Goal: Transaction & Acquisition: Purchase product/service

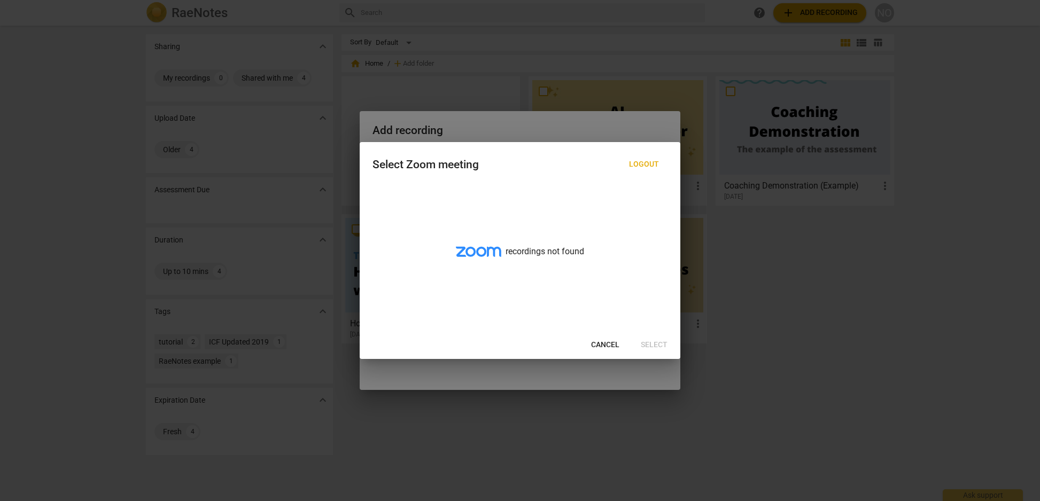
click at [474, 143] on div "Select Zoom meeting Logout" at bounding box center [520, 163] width 321 height 43
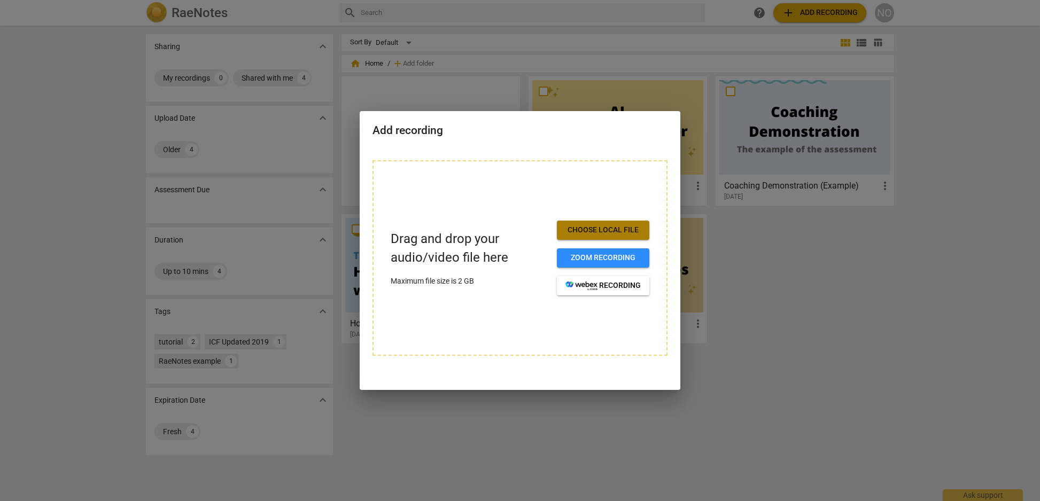
click at [580, 232] on span "Choose local file" at bounding box center [602, 230] width 75 height 11
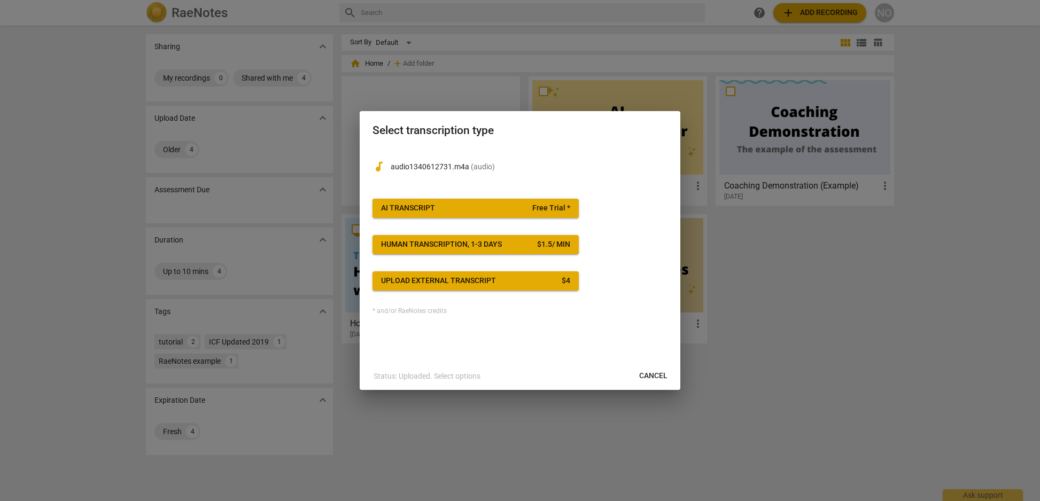
click at [461, 201] on button "AI Transcript Free Trial *" at bounding box center [475, 208] width 206 height 19
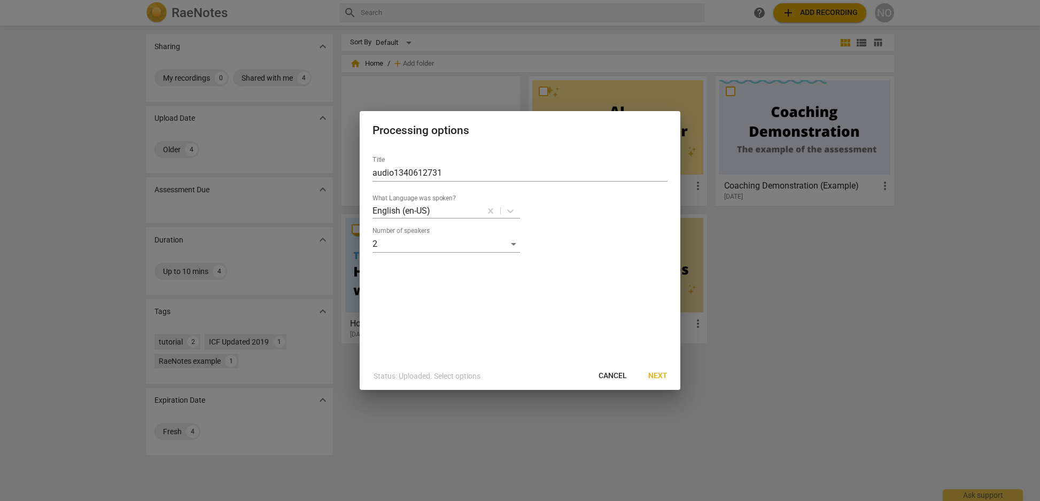
click at [659, 375] on span "Next" at bounding box center [657, 376] width 19 height 11
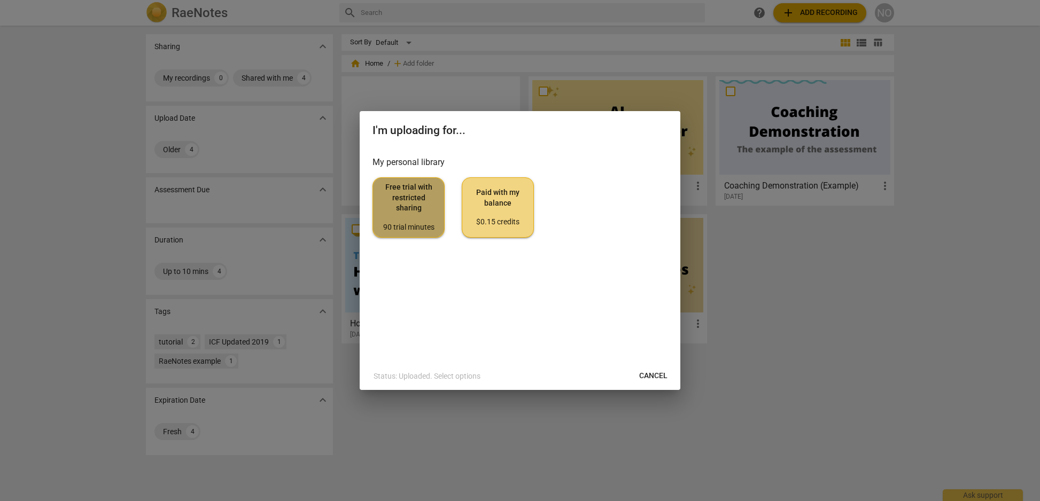
click at [416, 199] on span "Free trial with restricted sharing 90 trial minutes" at bounding box center [409, 207] width 54 height 50
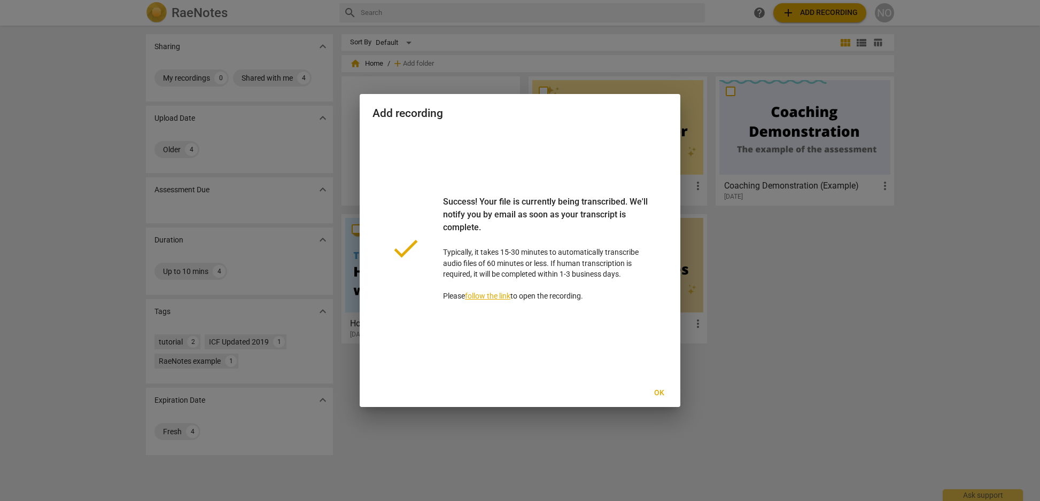
click at [769, 325] on div at bounding box center [520, 250] width 1040 height 501
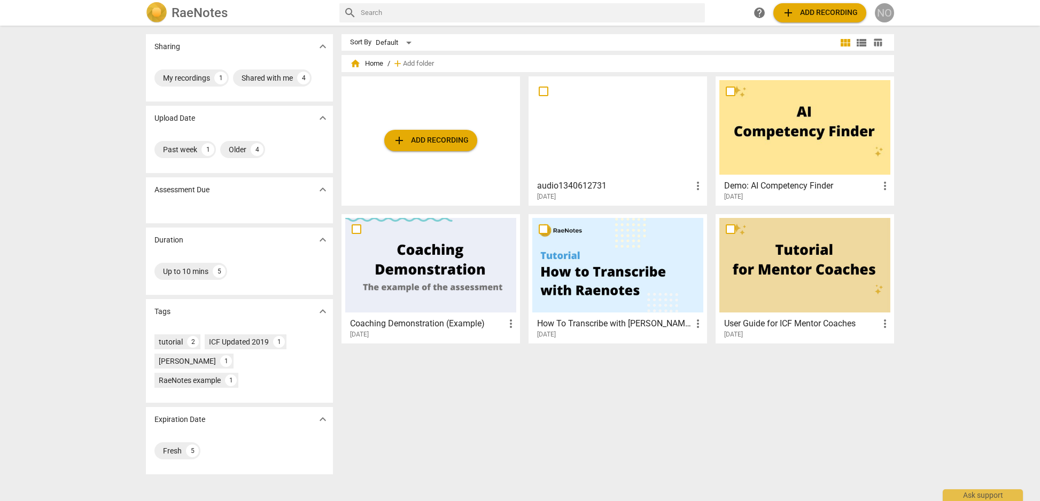
click at [882, 10] on div "NO" at bounding box center [884, 12] width 19 height 19
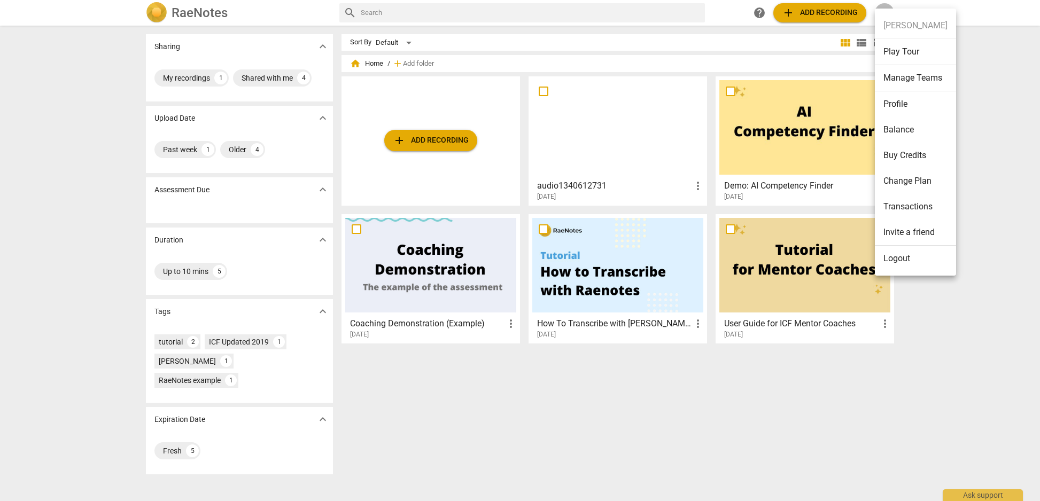
click at [656, 394] on div at bounding box center [520, 250] width 1040 height 501
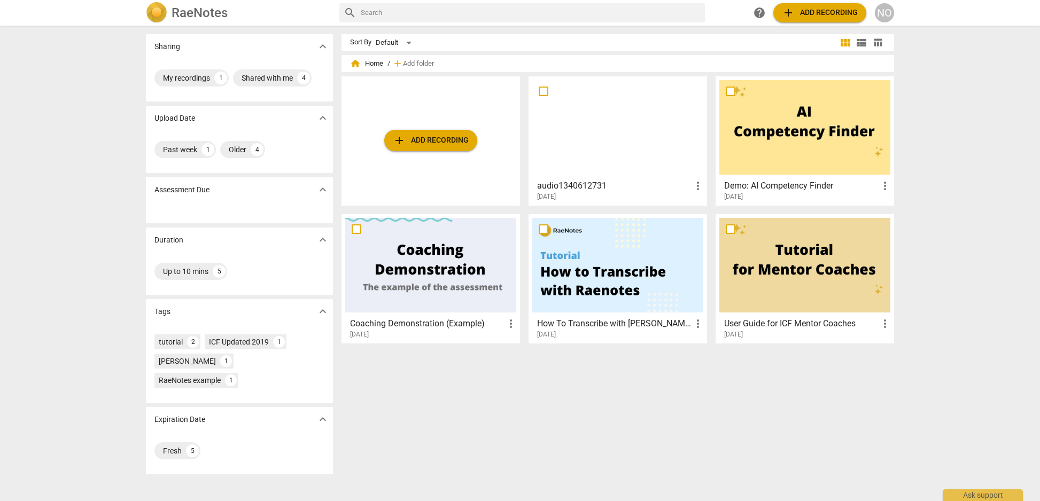
click at [883, 10] on div "NO" at bounding box center [884, 12] width 19 height 19
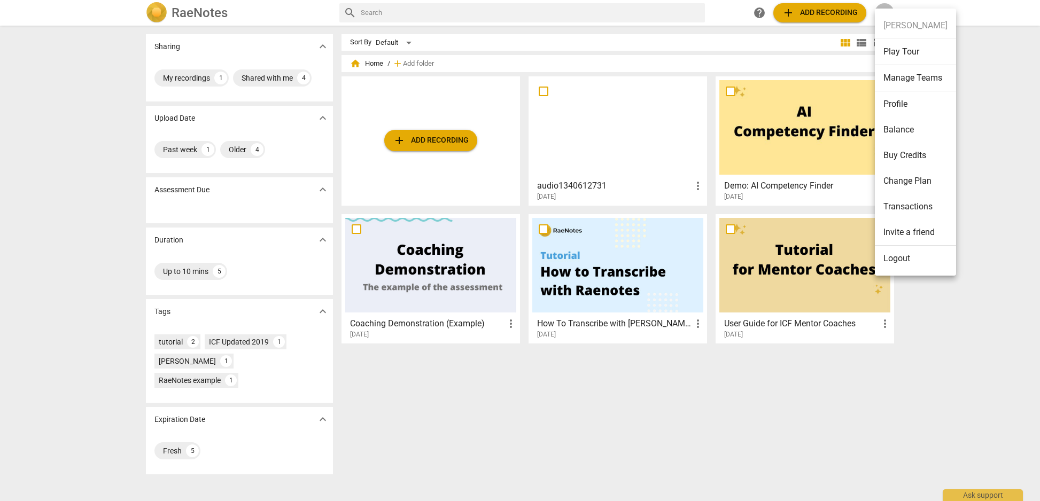
click at [912, 55] on li "Play Tour" at bounding box center [915, 52] width 81 height 26
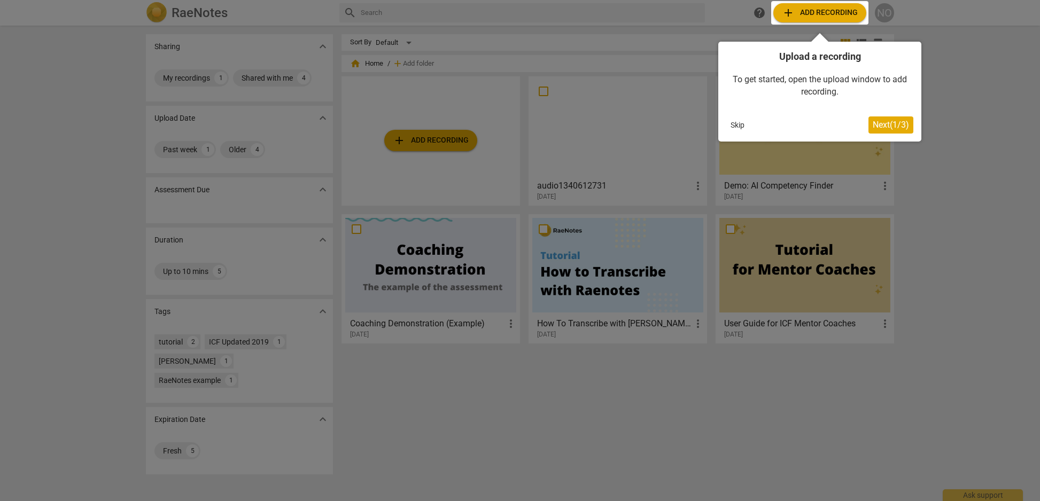
click at [884, 126] on span "Next ( 1 / 3 )" at bounding box center [891, 125] width 36 height 10
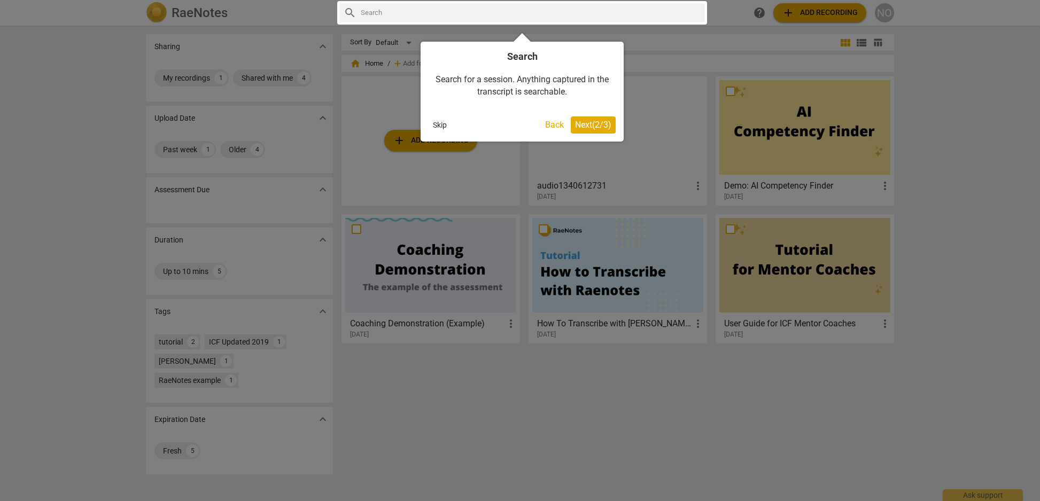
click at [597, 119] on button "Next ( 2 / 3 )" at bounding box center [593, 124] width 45 height 17
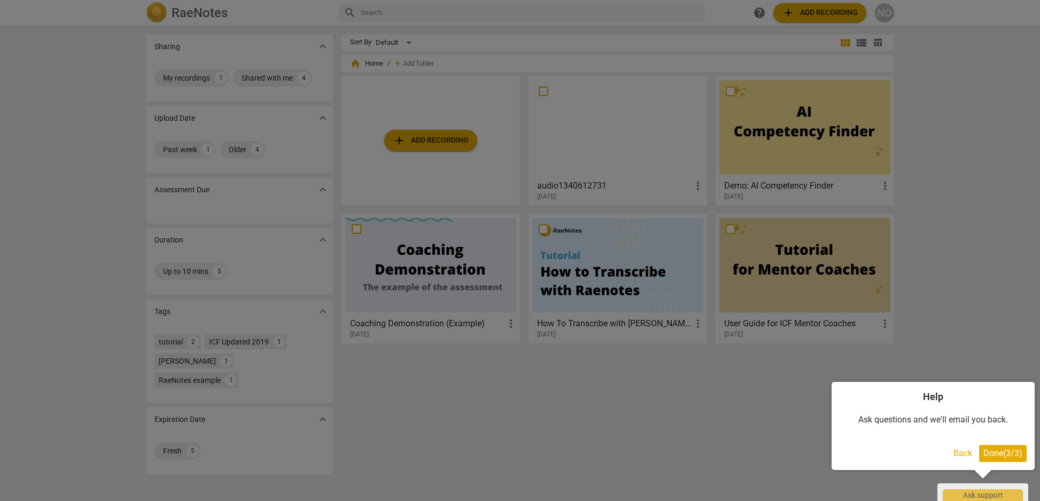
click at [1007, 452] on span "Done ( 3 / 3 )" at bounding box center [1002, 453] width 39 height 10
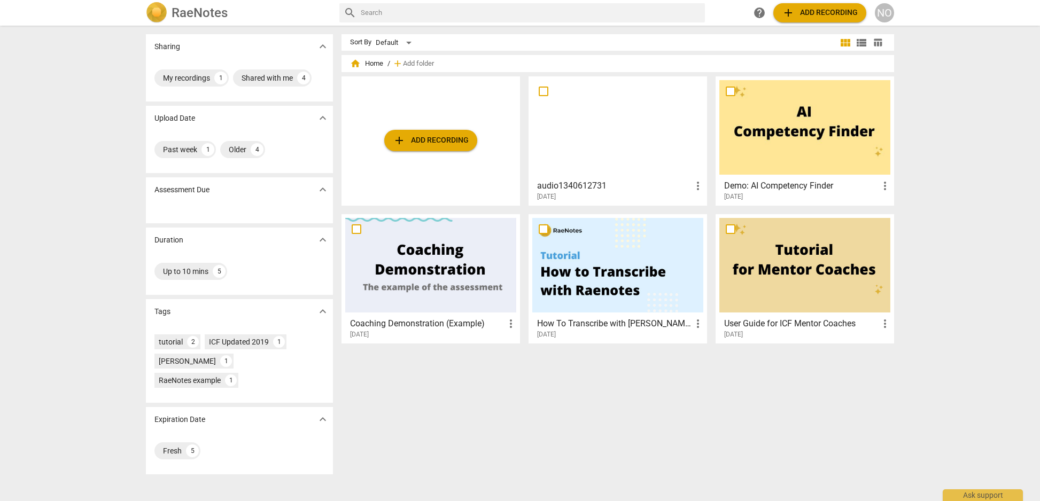
click at [780, 294] on div at bounding box center [804, 265] width 171 height 95
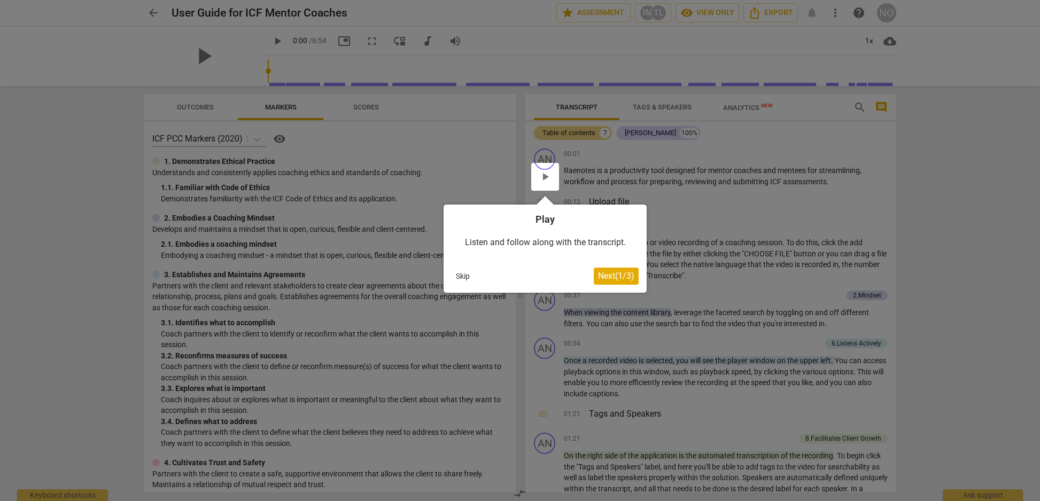
click at [606, 275] on span "Next ( 1 / 3 )" at bounding box center [616, 276] width 36 height 10
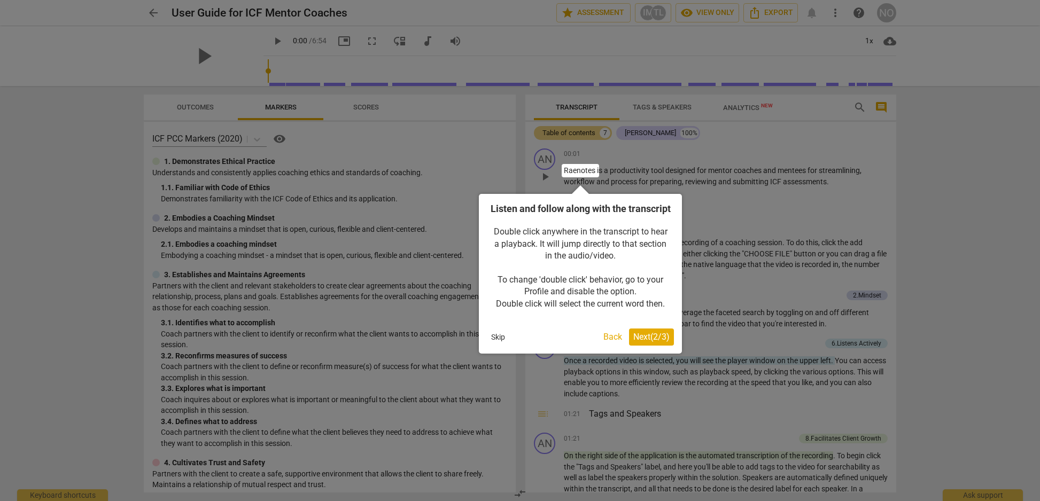
click at [647, 342] on span "Next ( 2 / 3 )" at bounding box center [651, 337] width 36 height 10
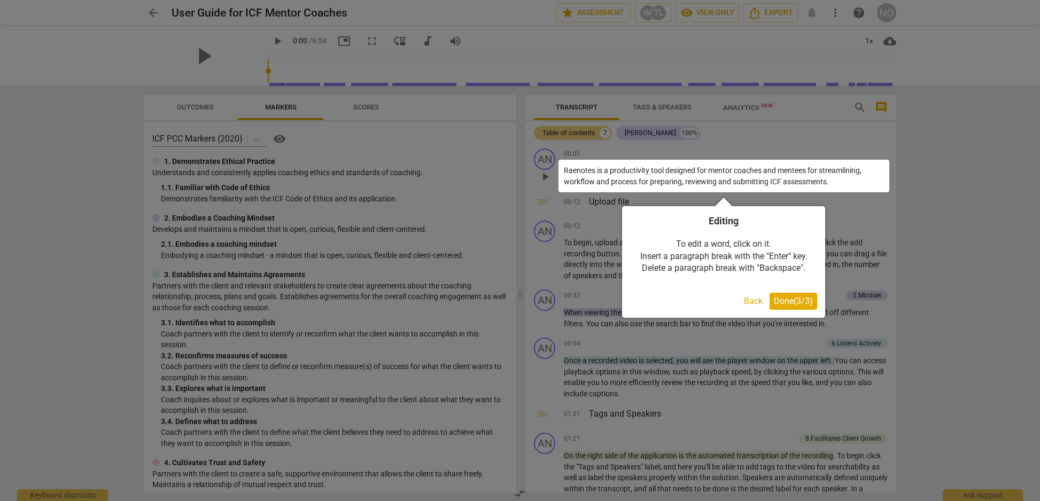
click at [782, 302] on span "Done ( 3 / 3 )" at bounding box center [793, 301] width 39 height 10
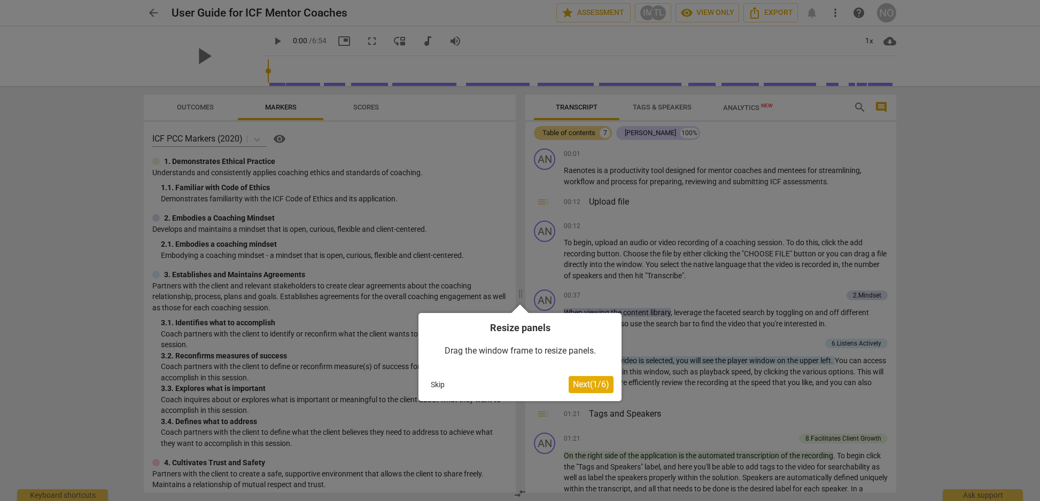
click at [595, 385] on span "Next ( 1 / 6 )" at bounding box center [591, 384] width 36 height 10
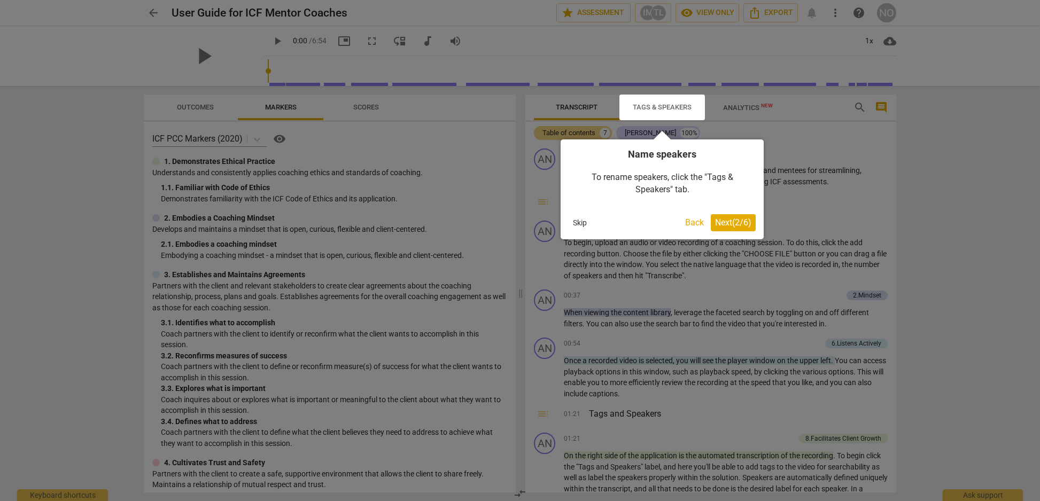
click at [716, 217] on button "Next ( 2 / 6 )" at bounding box center [733, 222] width 45 height 17
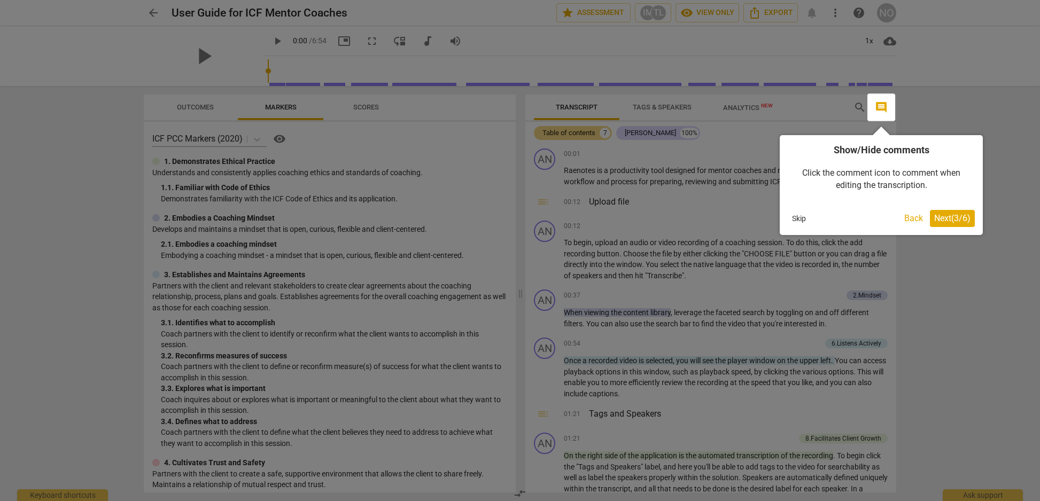
click at [954, 215] on span "Next ( 3 / 6 )" at bounding box center [952, 218] width 36 height 10
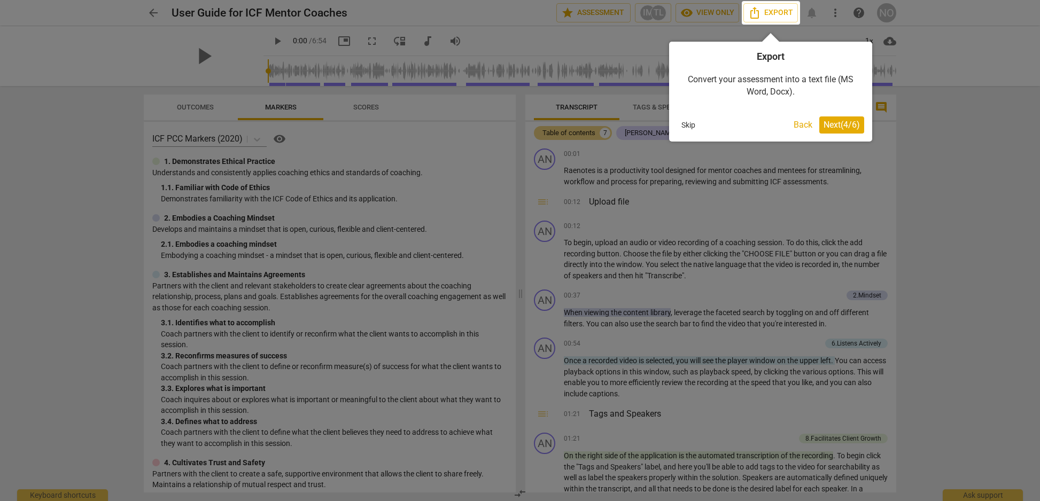
click at [838, 122] on span "Next ( 4 / 6 )" at bounding box center [841, 125] width 36 height 10
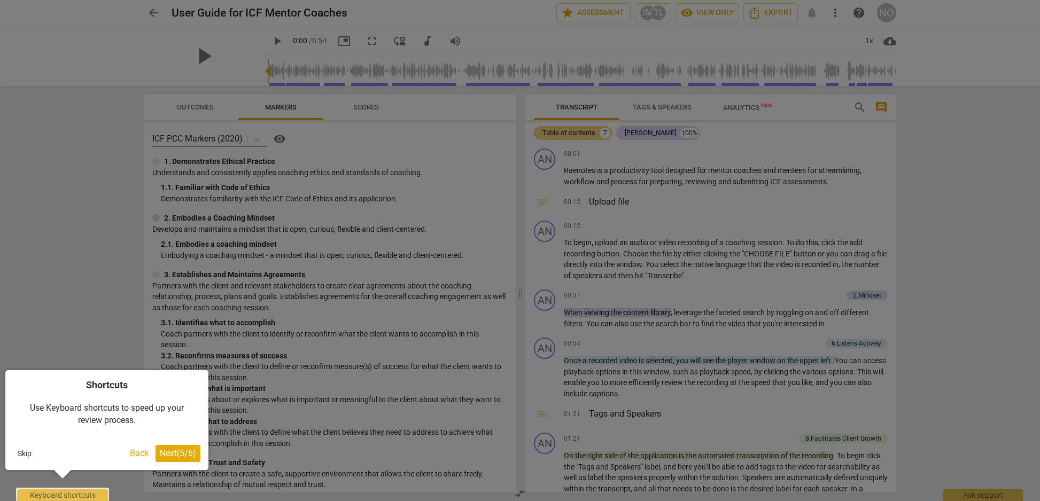
click at [183, 454] on span "Next ( 5 / 6 )" at bounding box center [178, 453] width 36 height 10
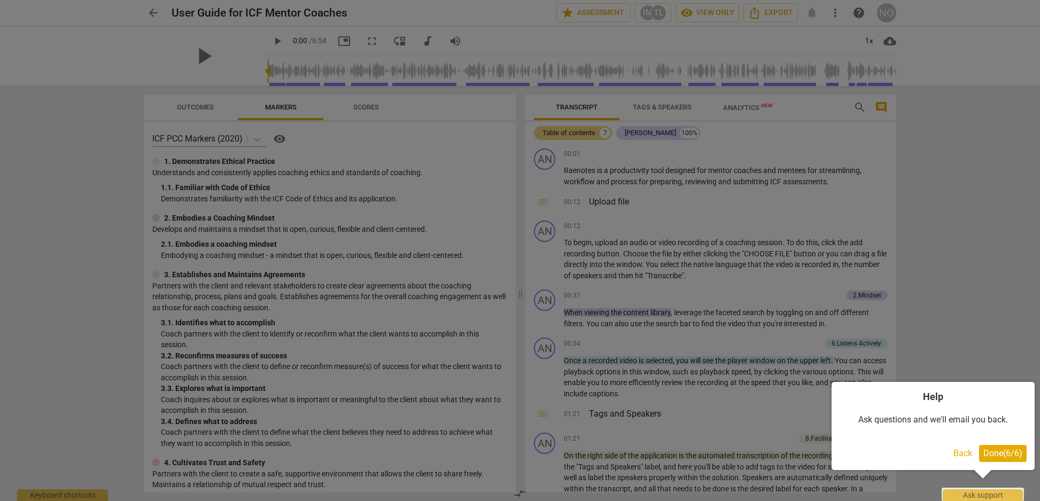
click at [998, 452] on span "Done ( 6 / 6 )" at bounding box center [1002, 453] width 39 height 10
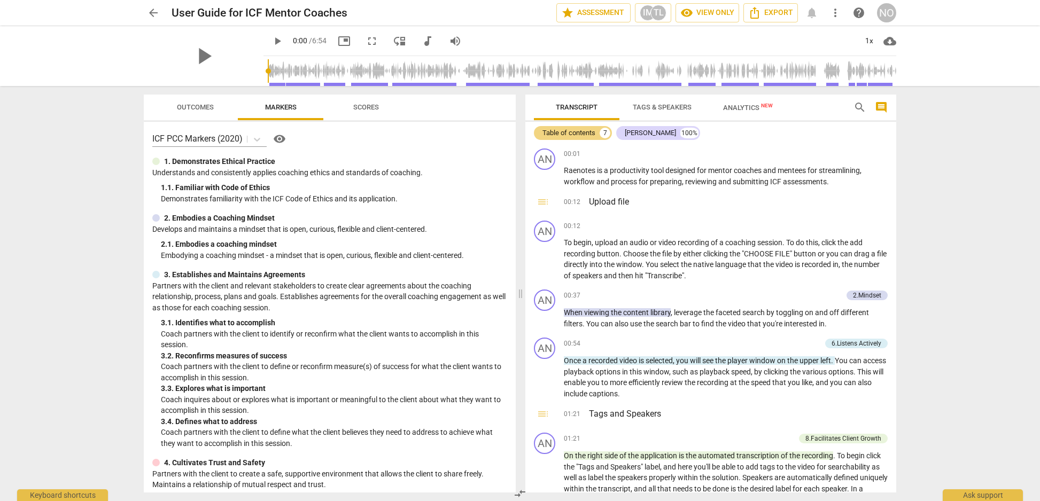
click at [591, 106] on span "Transcript" at bounding box center [577, 107] width 42 height 8
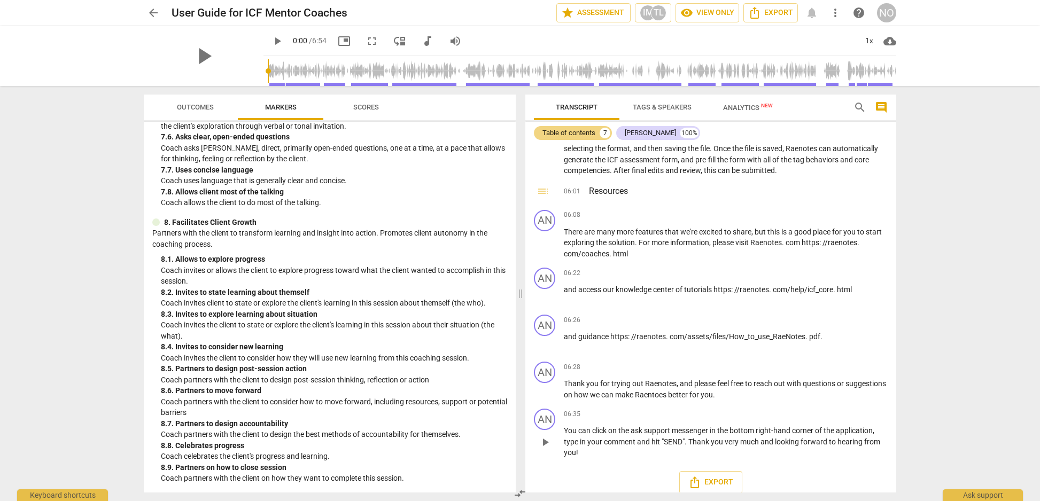
scroll to position [874, 0]
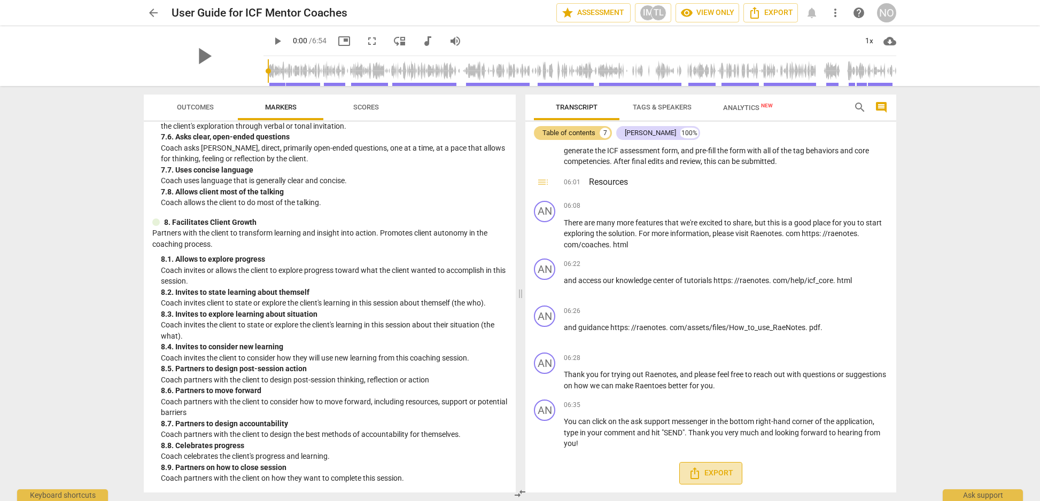
click at [725, 470] on span "Export" at bounding box center [710, 473] width 45 height 13
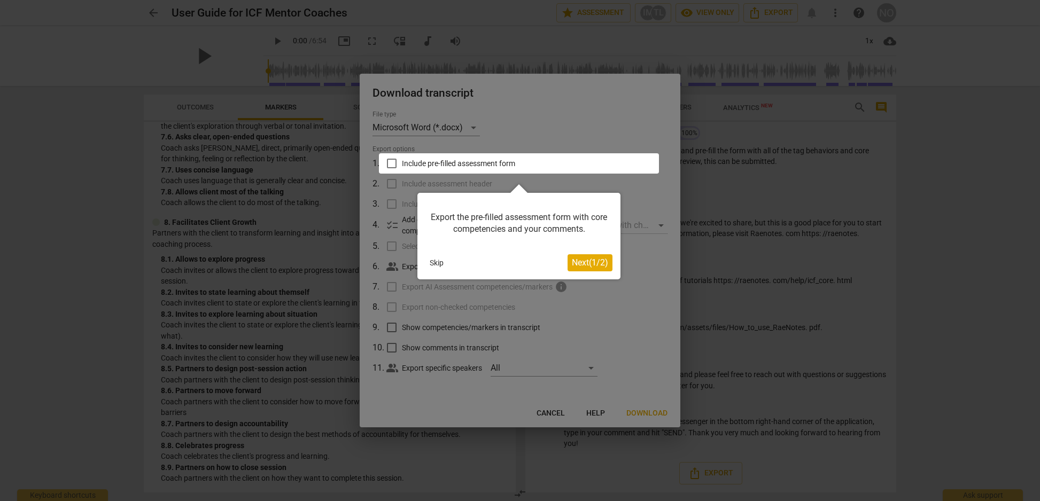
click at [438, 262] on button "Skip" at bounding box center [436, 263] width 22 height 16
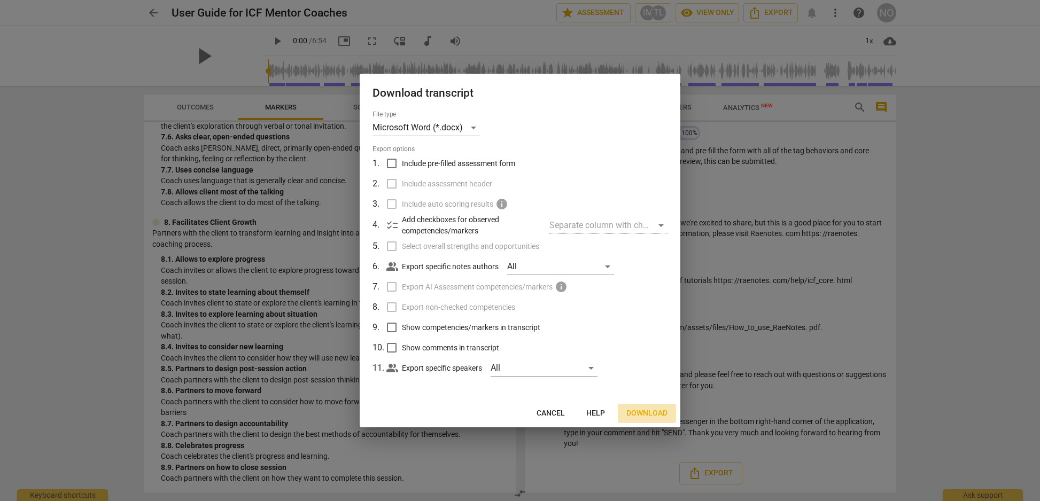
click at [652, 408] on button "Download" at bounding box center [647, 413] width 58 height 19
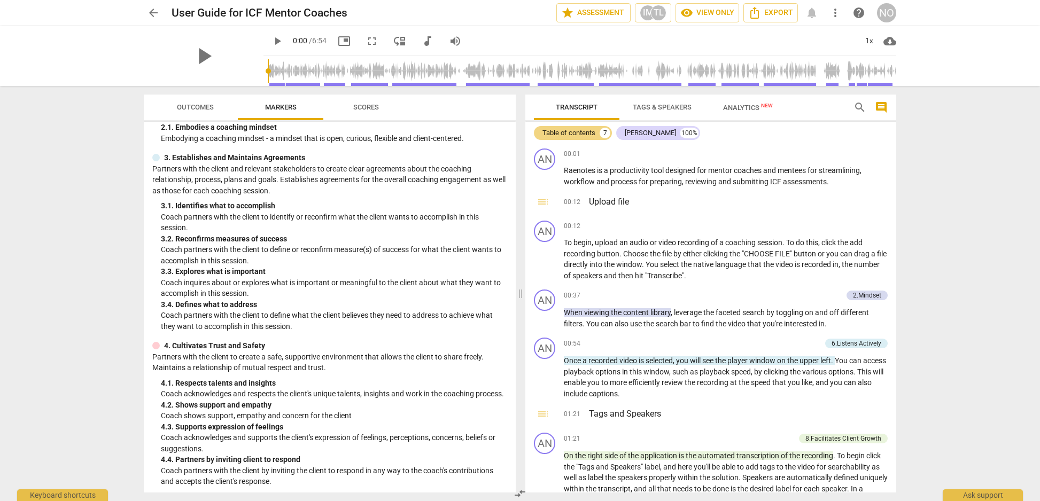
scroll to position [0, 0]
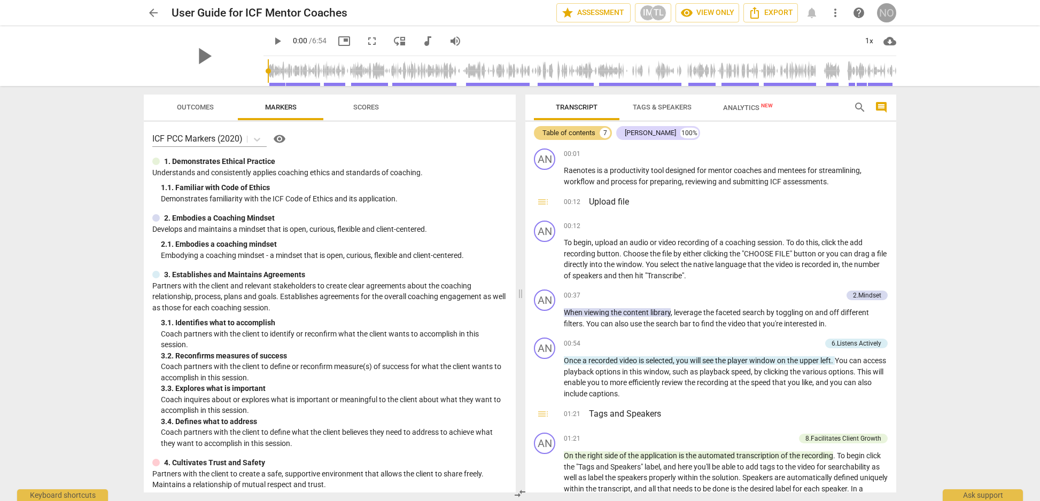
click at [885, 12] on div "NO" at bounding box center [886, 12] width 19 height 19
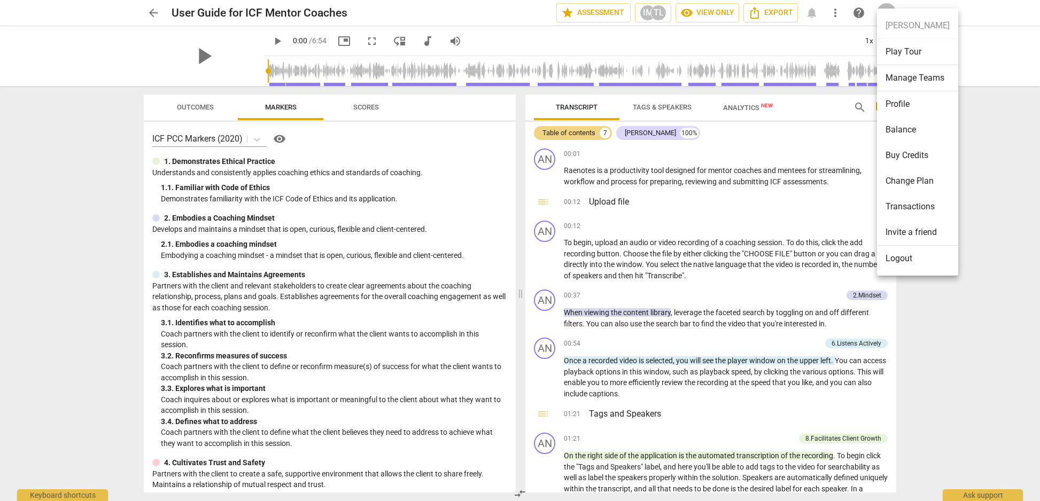
click at [898, 102] on li "Profile" at bounding box center [917, 104] width 81 height 26
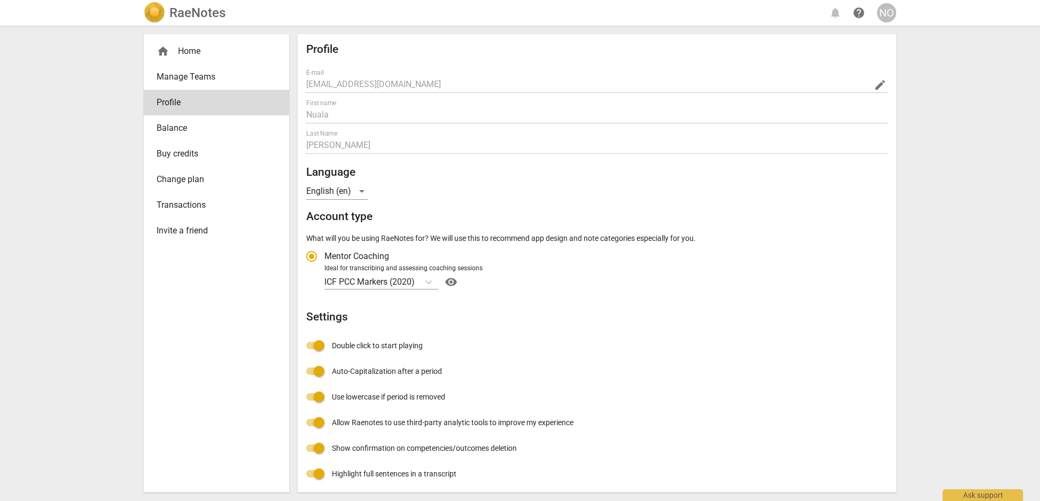
click at [405, 253] on label "Mentor Coaching" at bounding box center [592, 257] width 586 height 26
click at [324, 253] on input "Mentor Coaching" at bounding box center [312, 257] width 26 height 26
radio input "true"
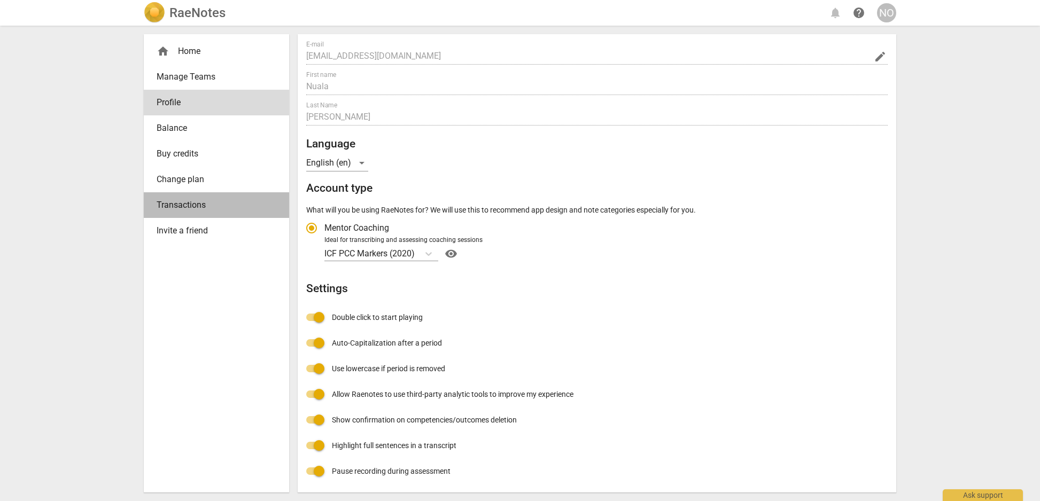
click at [198, 205] on span "Transactions" at bounding box center [212, 205] width 111 height 13
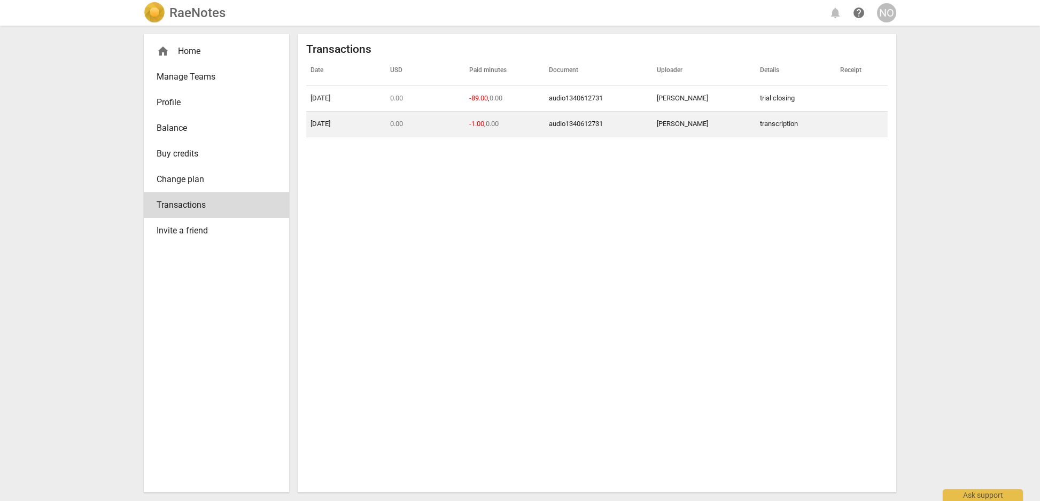
click at [773, 126] on td "transcription" at bounding box center [796, 125] width 80 height 26
click at [318, 123] on td "08-15-2025" at bounding box center [346, 125] width 80 height 26
click at [571, 120] on link "audio1340612731" at bounding box center [576, 124] width 54 height 8
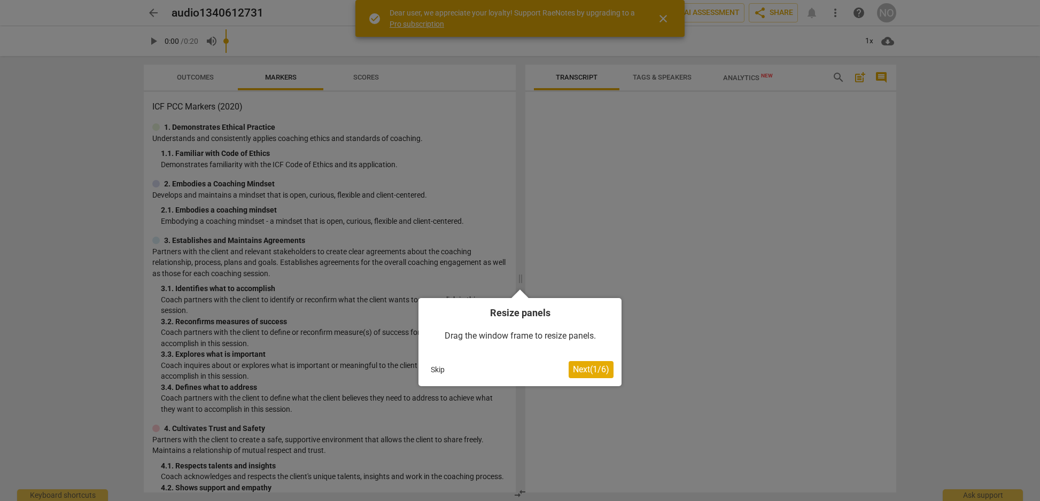
click at [439, 370] on button "Skip" at bounding box center [437, 370] width 22 height 16
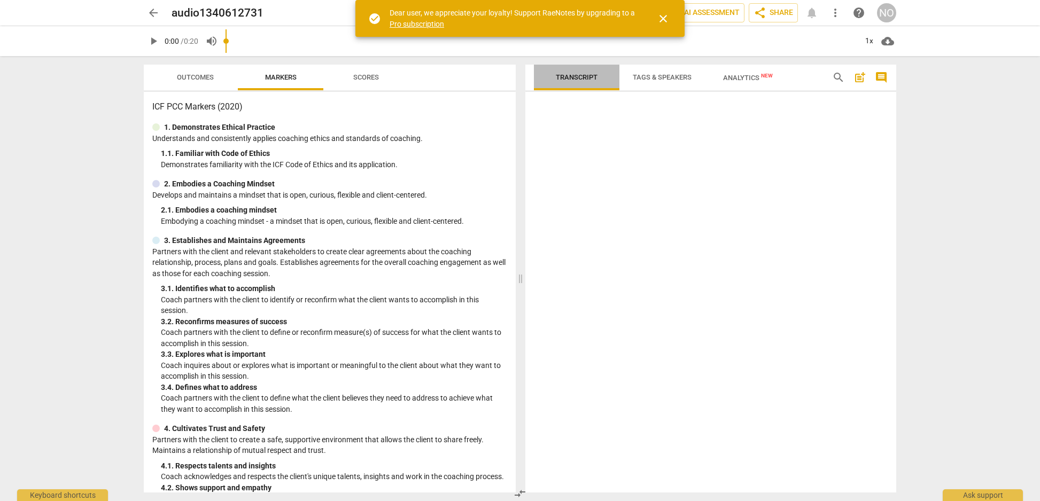
click at [580, 79] on span "Transcript" at bounding box center [577, 77] width 42 height 8
click at [196, 75] on span "Outcomes" at bounding box center [195, 77] width 37 height 8
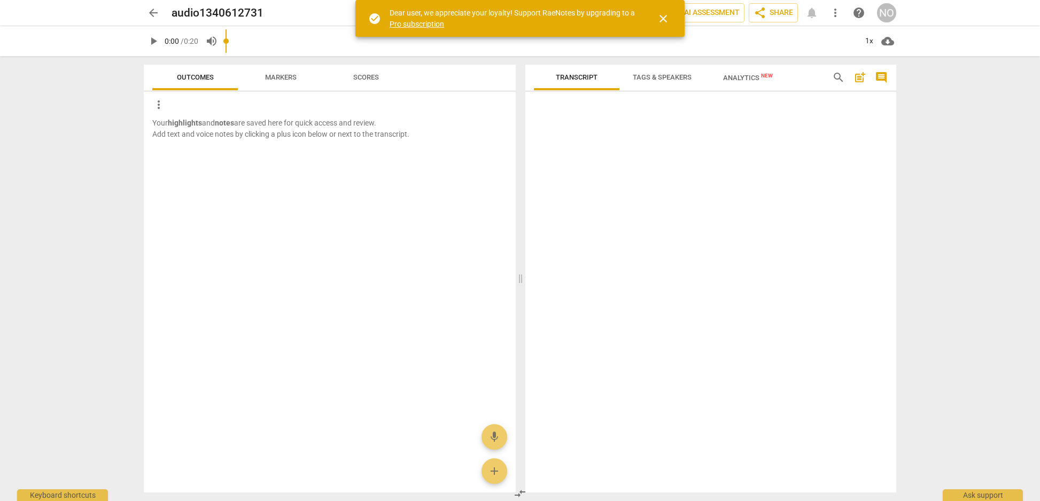
click at [273, 78] on span "Markers" at bounding box center [281, 77] width 32 height 8
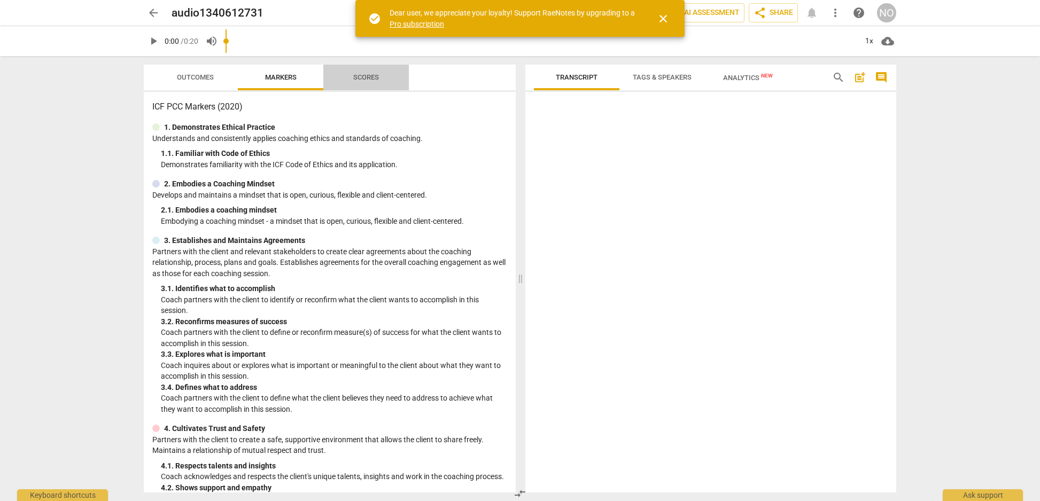
click at [357, 74] on span "Scores" at bounding box center [366, 77] width 26 height 8
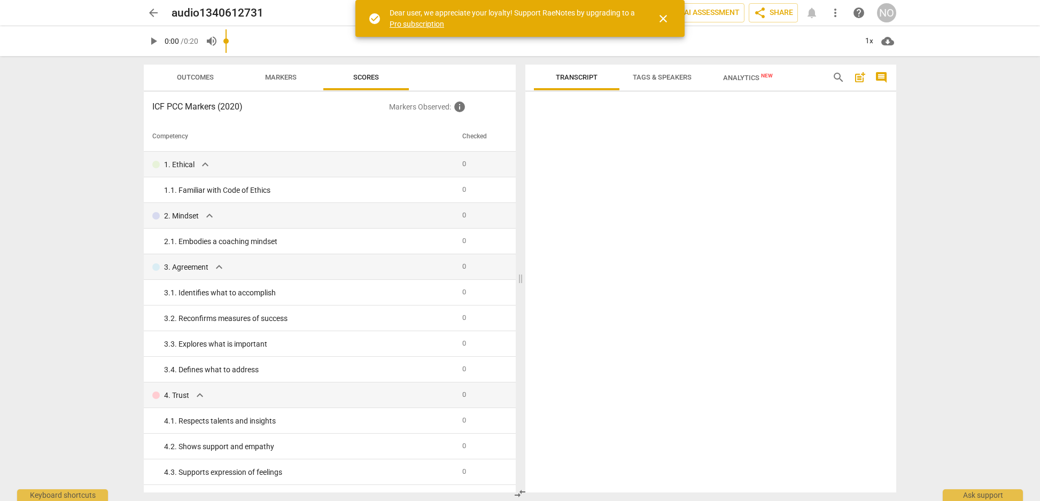
click at [592, 74] on span "Transcript" at bounding box center [577, 77] width 42 height 8
click at [662, 20] on span "close" at bounding box center [663, 18] width 13 height 13
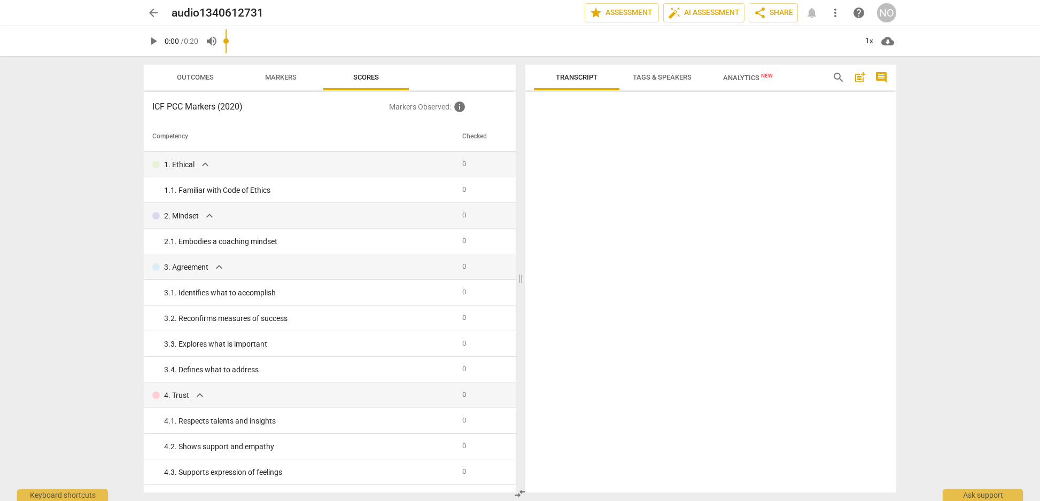
click at [662, 74] on span "Tags & Speakers" at bounding box center [662, 77] width 59 height 8
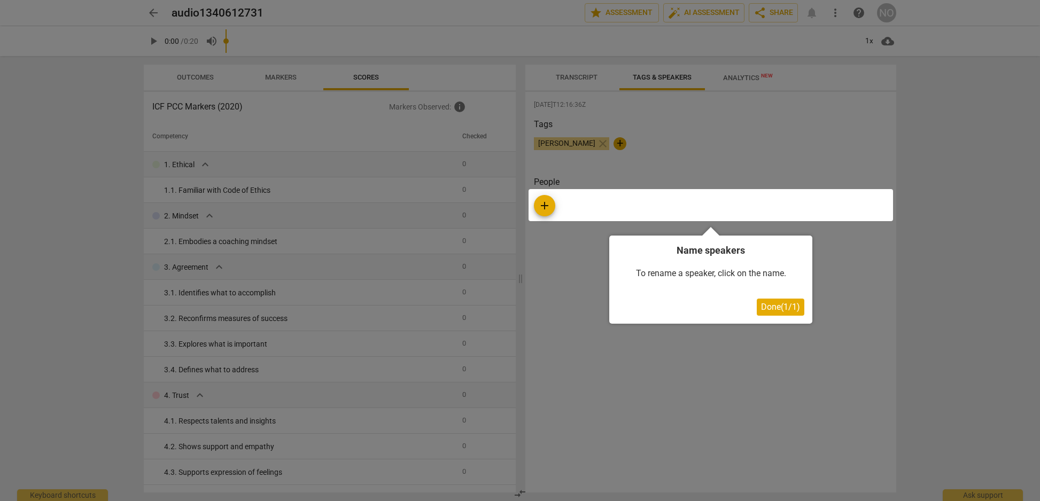
click at [578, 138] on div at bounding box center [520, 250] width 1040 height 501
click at [548, 203] on div at bounding box center [710, 205] width 364 height 32
click at [674, 262] on div "To rename a speaker, click on the name." at bounding box center [710, 273] width 187 height 33
click at [598, 196] on div at bounding box center [710, 205] width 364 height 32
click at [794, 303] on span "Done ( 1 / 1 )" at bounding box center [780, 307] width 39 height 10
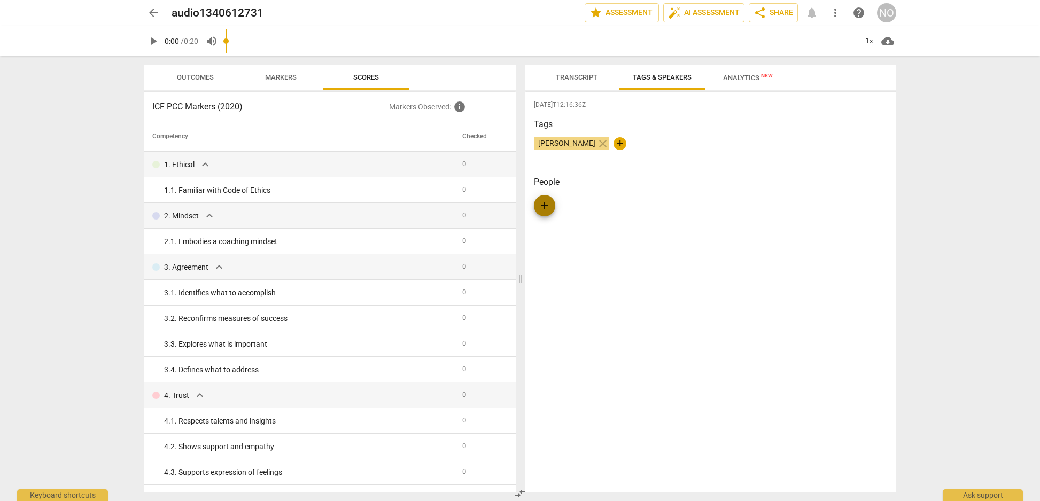
click at [547, 204] on span "add" at bounding box center [544, 205] width 13 height 13
click at [582, 203] on input "text" at bounding box center [601, 205] width 85 height 17
type input "Client"
click at [598, 138] on span "close" at bounding box center [602, 143] width 13 height 13
click at [733, 78] on span "Analytics New" at bounding box center [748, 78] width 50 height 8
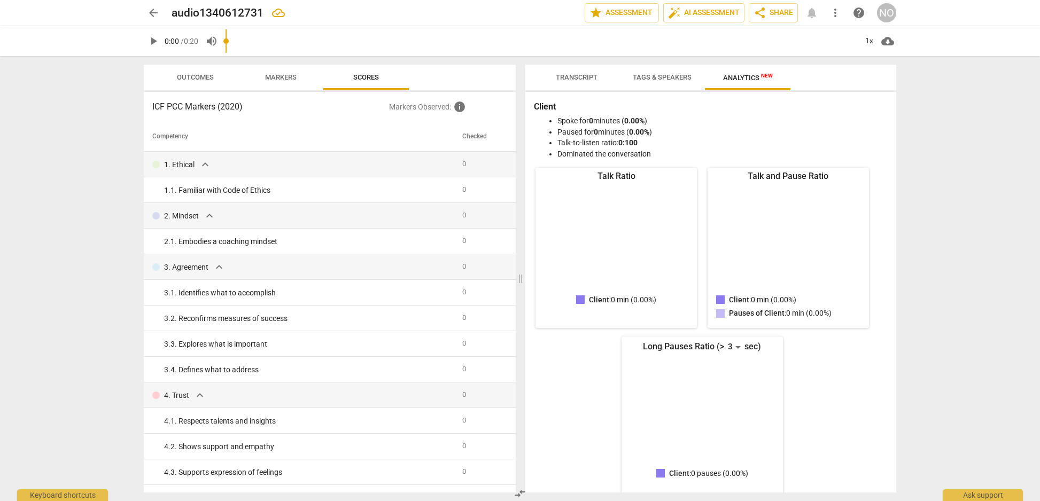
click at [582, 74] on span "Transcript" at bounding box center [577, 77] width 42 height 8
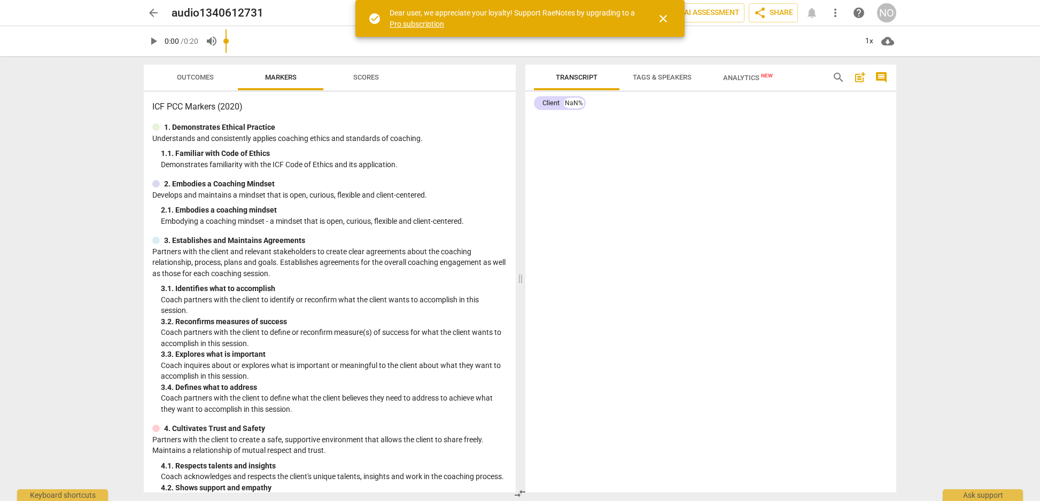
click at [419, 24] on link "Pro subscription" at bounding box center [417, 24] width 55 height 9
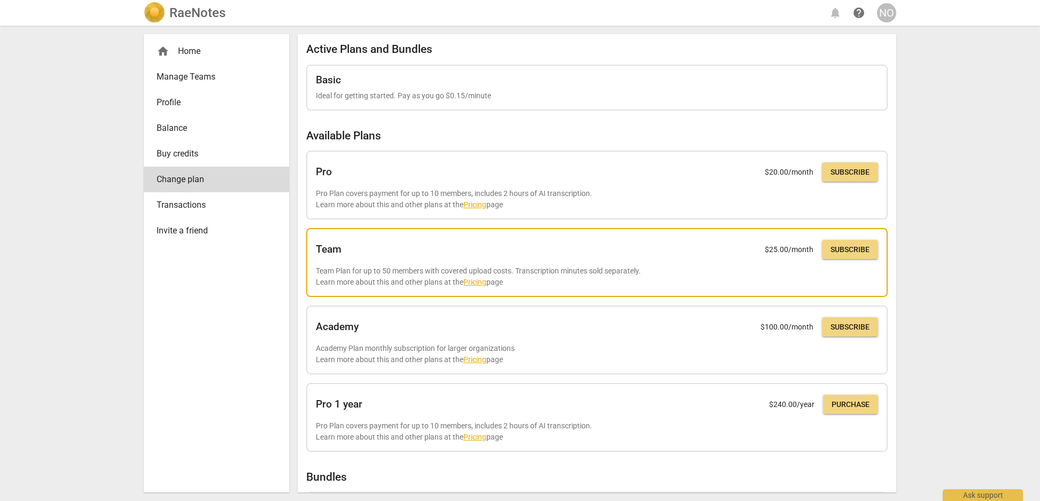
click at [479, 283] on link "Pricing" at bounding box center [474, 282] width 23 height 9
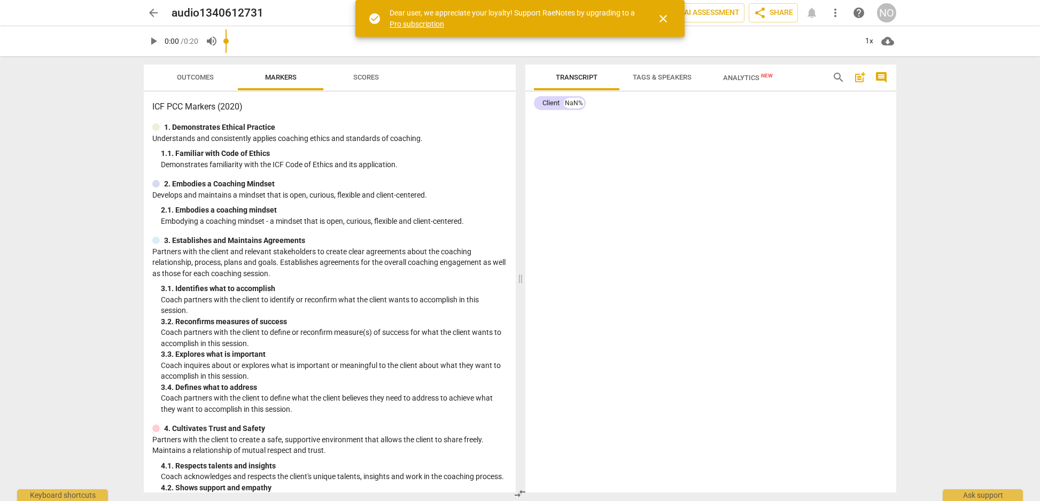
click at [422, 22] on link "Pro subscription" at bounding box center [417, 24] width 55 height 9
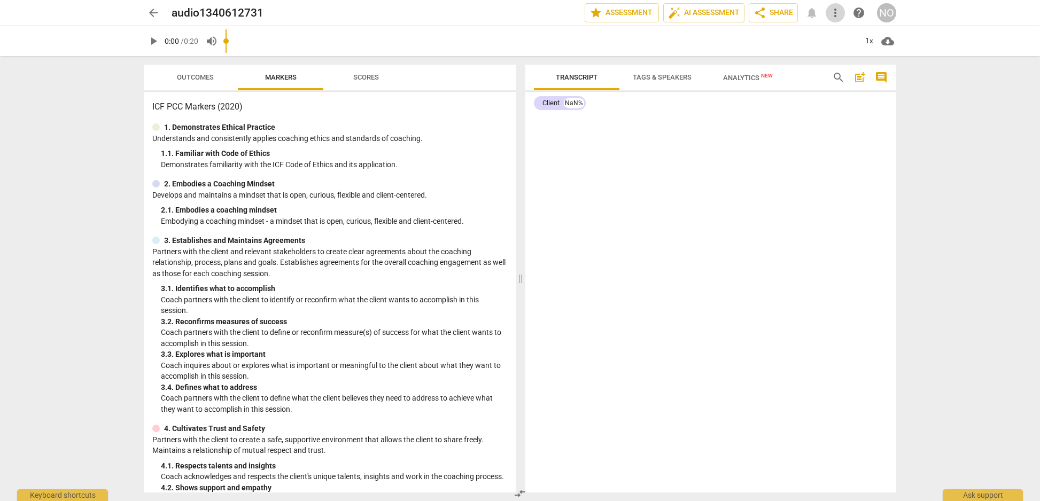
click at [834, 12] on span "more_vert" at bounding box center [835, 12] width 13 height 13
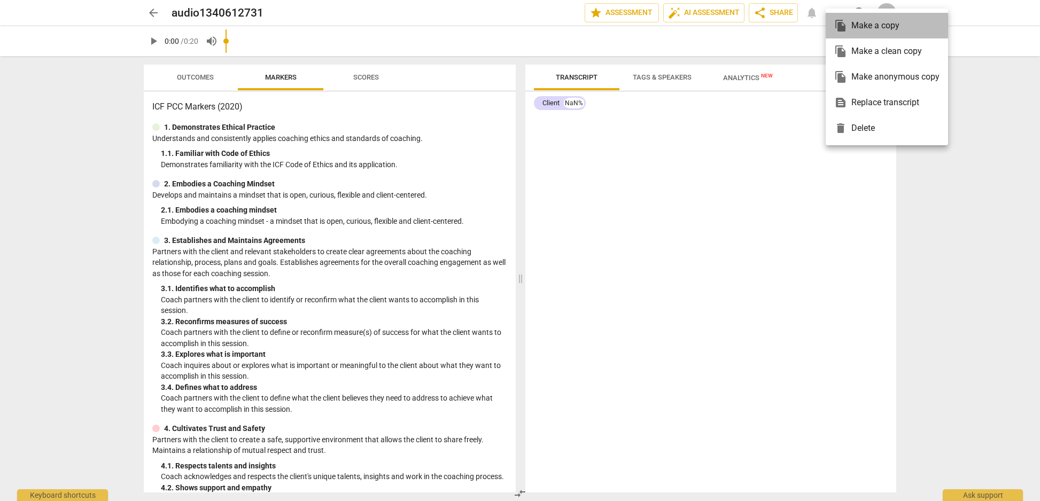
click at [873, 23] on div "file_copy Make a copy" at bounding box center [886, 26] width 105 height 26
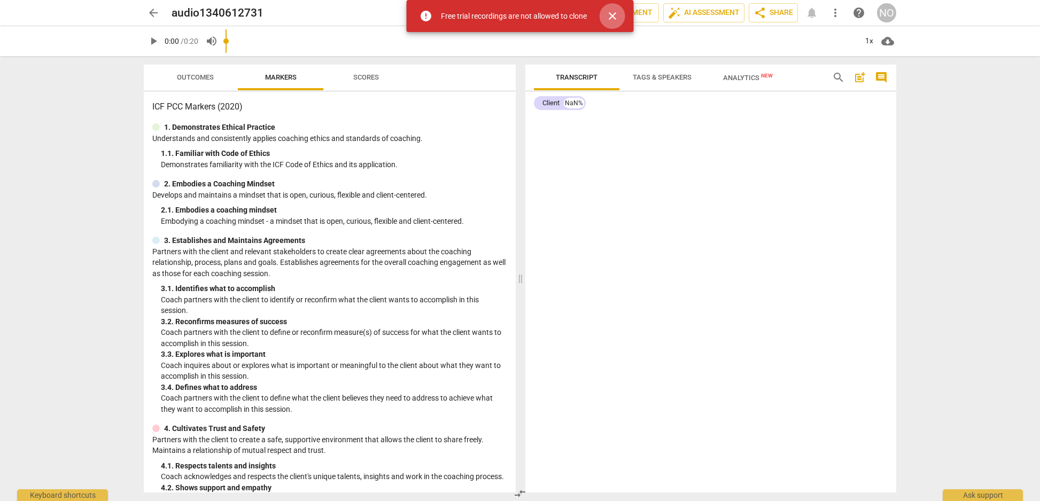
click at [615, 16] on span "close" at bounding box center [612, 16] width 13 height 13
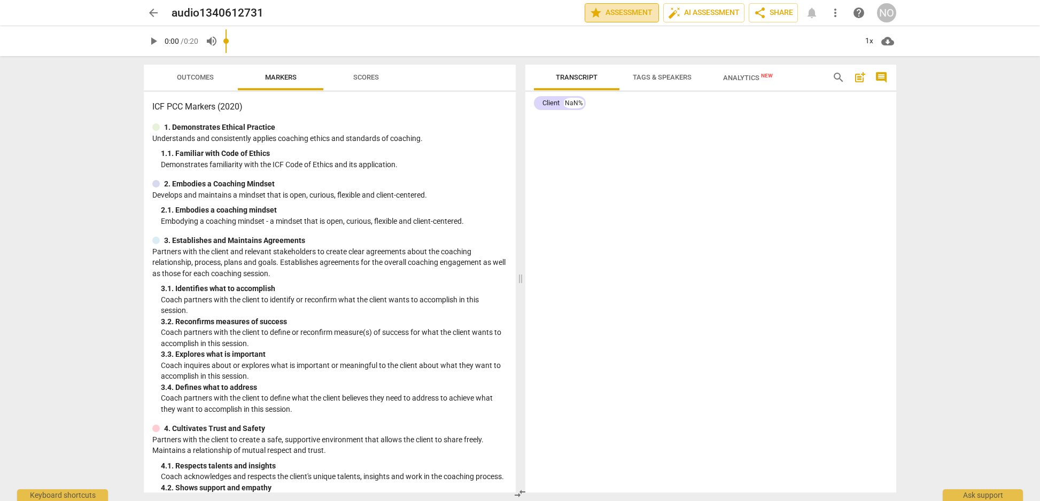
click at [616, 13] on span "star Assessment" at bounding box center [621, 12] width 65 height 13
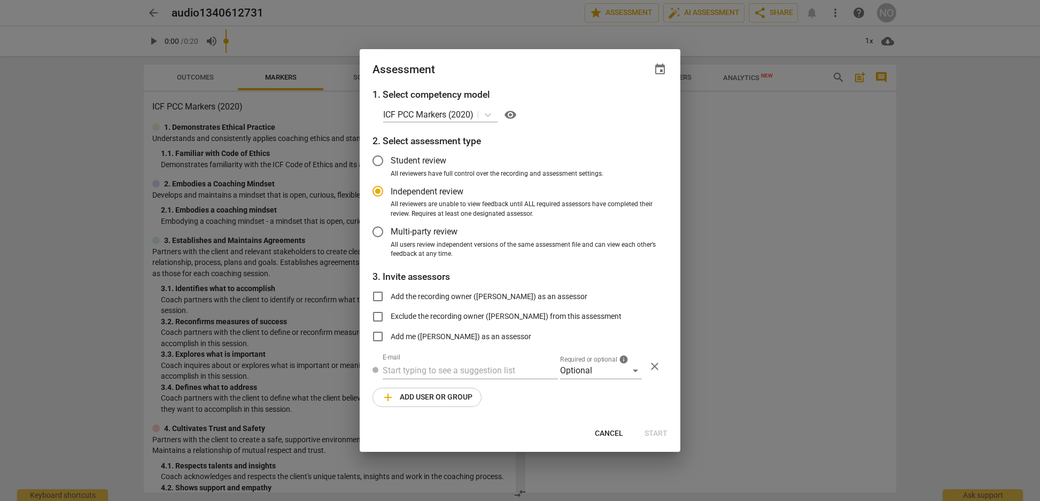
click at [774, 135] on div at bounding box center [520, 250] width 1040 height 501
radio input "false"
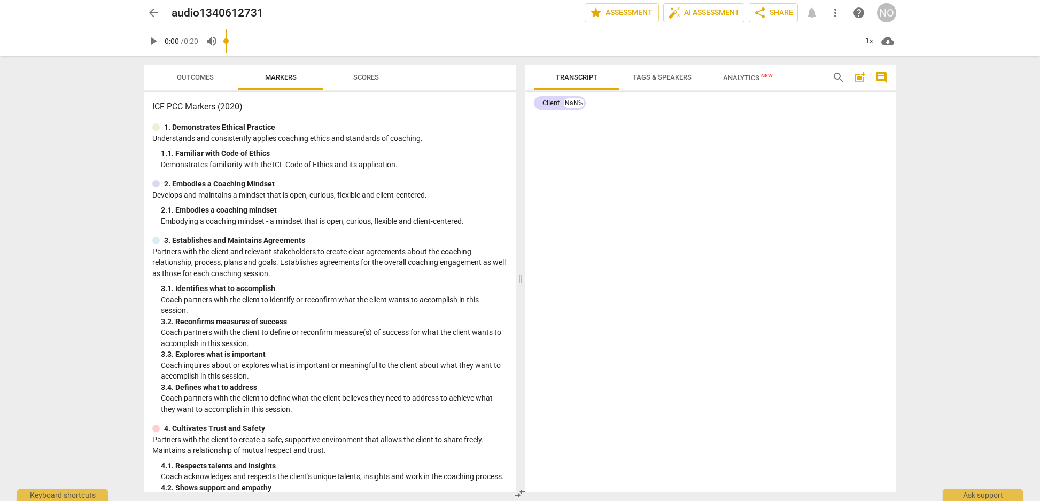
click at [664, 72] on span "Tags & Speakers" at bounding box center [662, 78] width 84 height 14
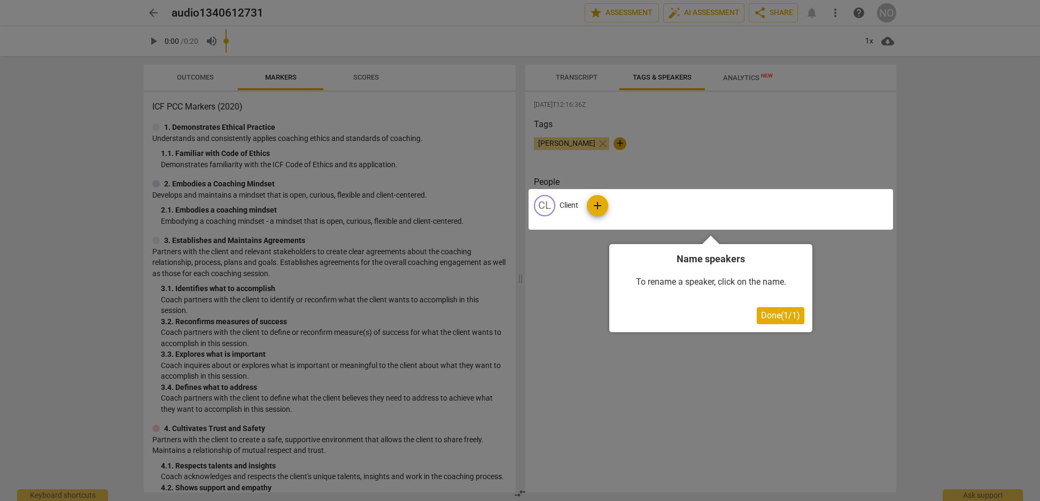
click at [780, 312] on span "Done ( 1 / 1 )" at bounding box center [780, 315] width 39 height 10
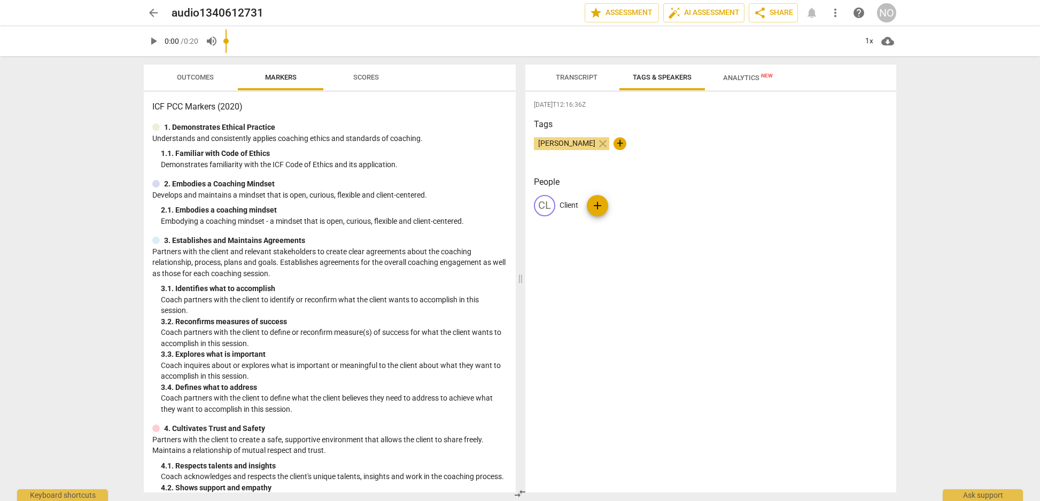
click at [207, 76] on span "Outcomes" at bounding box center [195, 77] width 37 height 8
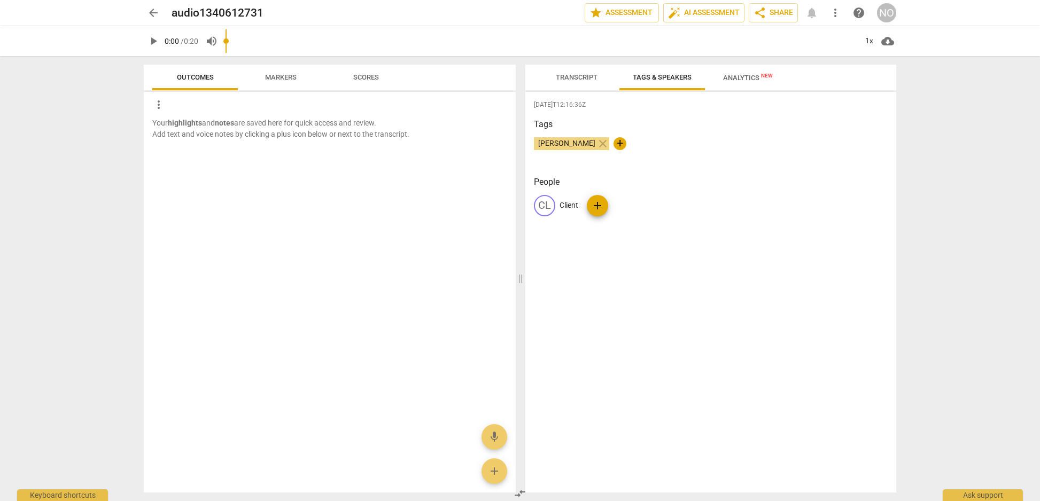
click at [291, 77] on span "Markers" at bounding box center [281, 77] width 32 height 8
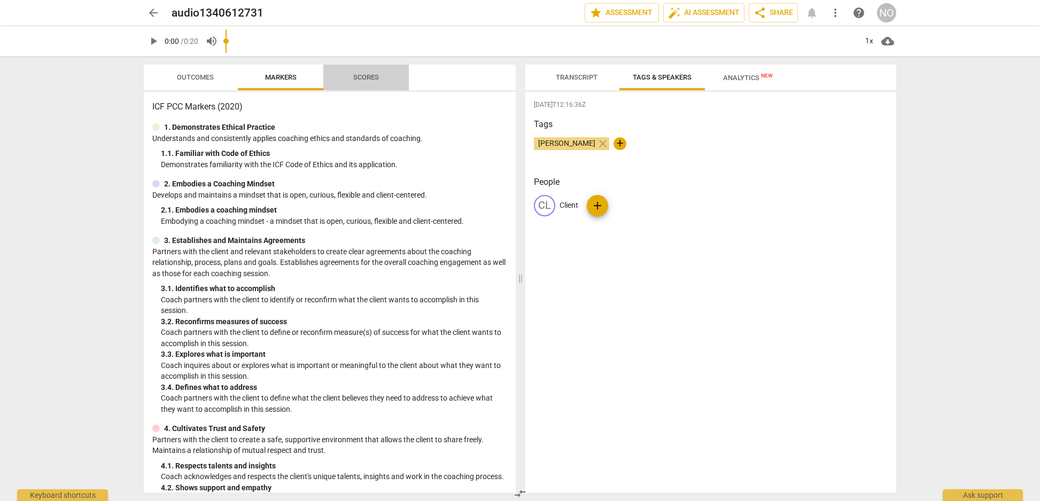
click at [367, 76] on span "Scores" at bounding box center [366, 77] width 26 height 8
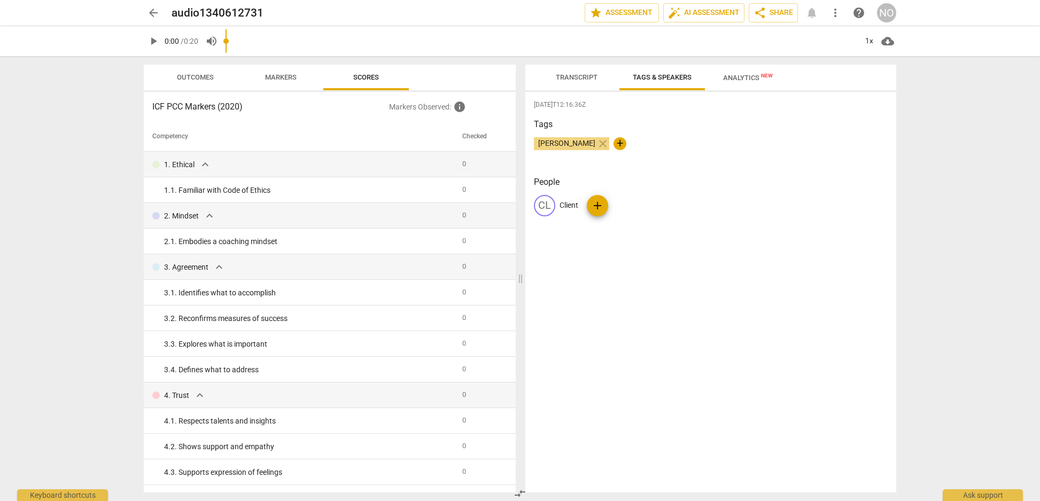
click at [662, 183] on h3 "People" at bounding box center [711, 182] width 354 height 13
click at [291, 73] on span "Markers" at bounding box center [281, 77] width 32 height 8
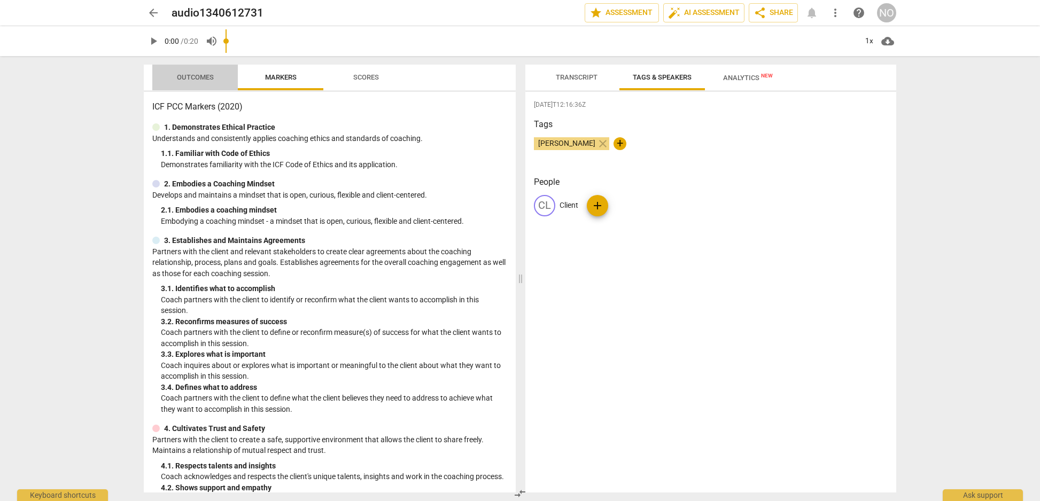
click at [195, 71] on span "Outcomes" at bounding box center [195, 78] width 63 height 14
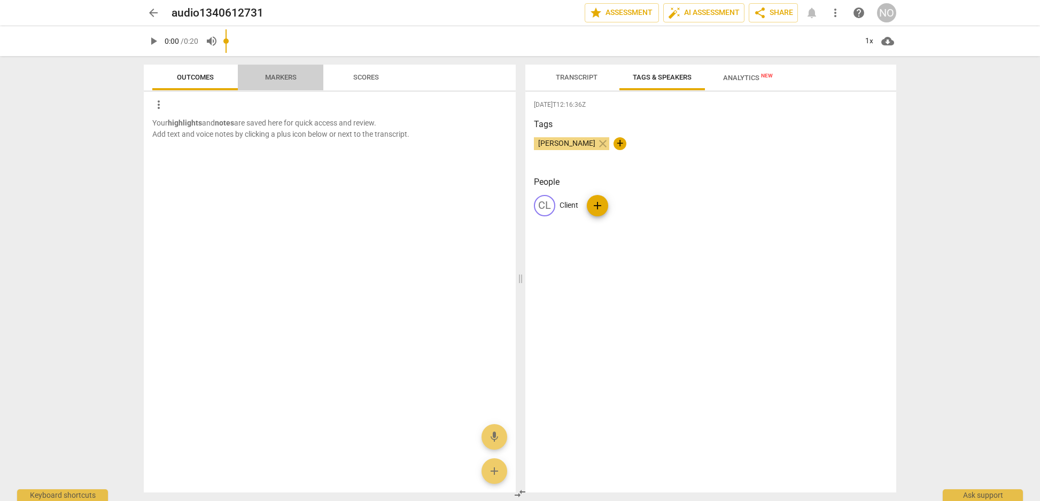
click at [266, 76] on span "Markers" at bounding box center [281, 77] width 32 height 8
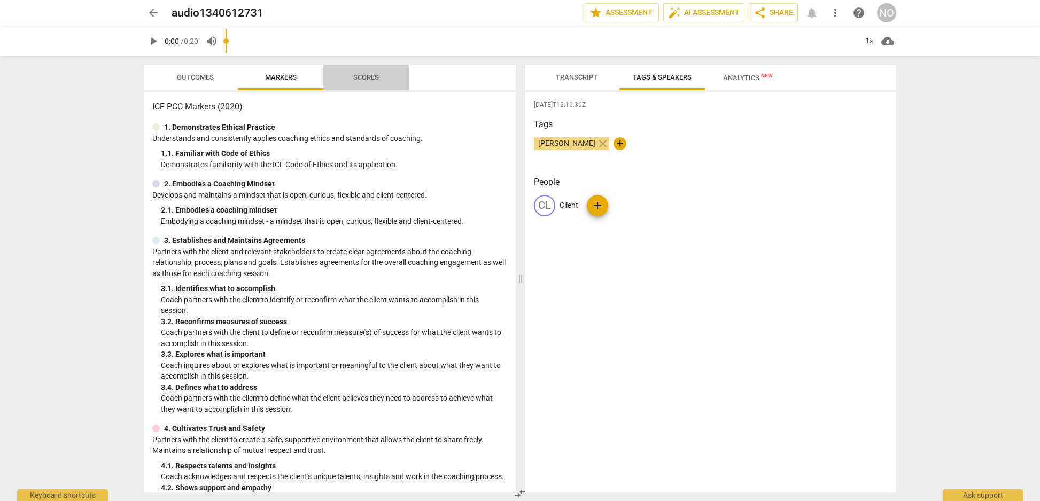
click at [368, 77] on span "Scores" at bounding box center [366, 77] width 26 height 8
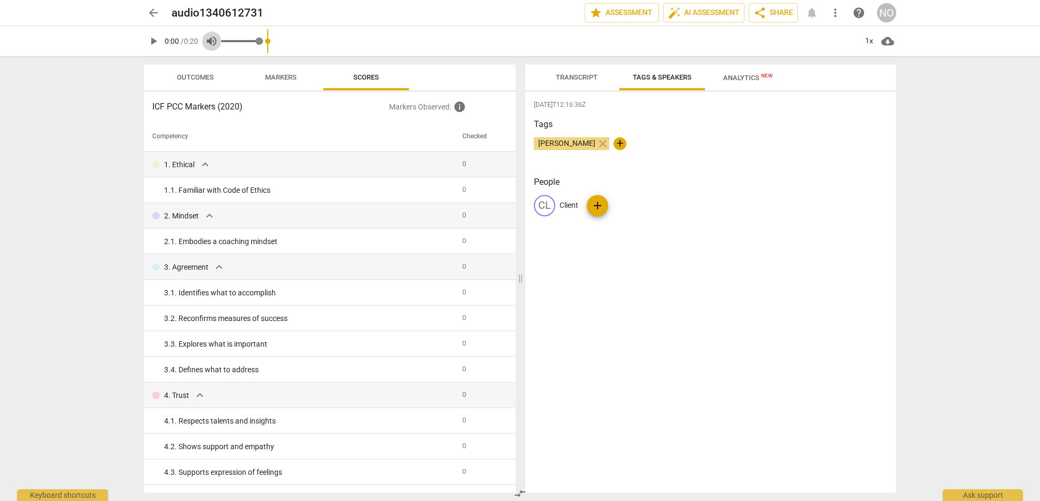
click at [209, 37] on span "volume_up" at bounding box center [211, 41] width 13 height 13
click at [216, 41] on span "volume_off" at bounding box center [211, 41] width 13 height 13
type input "1"
click at [157, 42] on span "play_arrow" at bounding box center [153, 41] width 13 height 13
click at [691, 137] on div "Nuala O'Connor close +" at bounding box center [711, 147] width 354 height 21
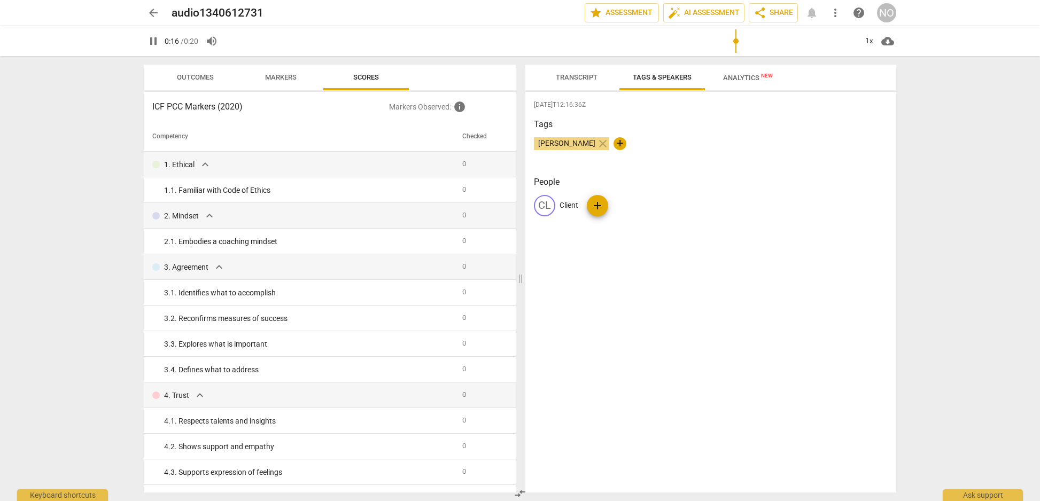
click at [569, 102] on span "[DATE]T12:16:36Z" at bounding box center [711, 104] width 354 height 9
click at [574, 74] on span "Transcript" at bounding box center [577, 77] width 42 height 8
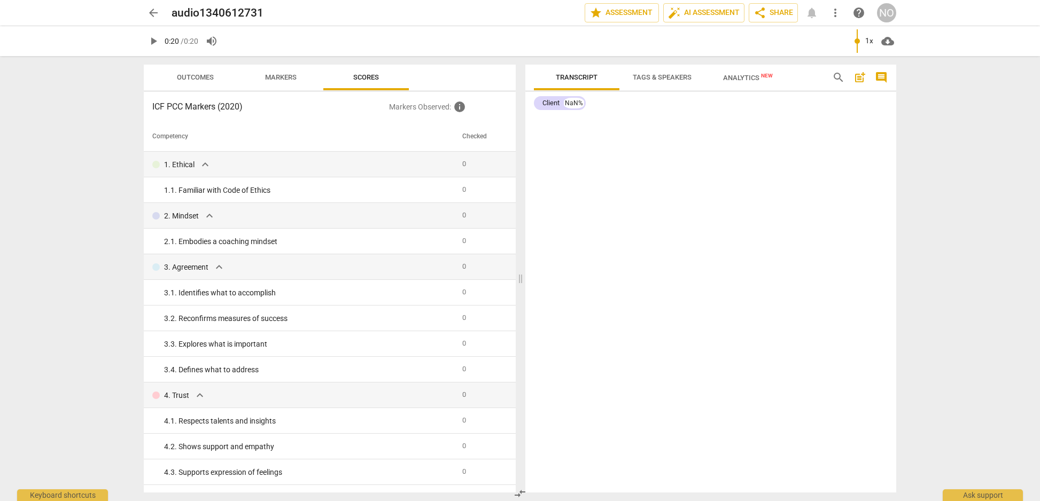
type input "20"
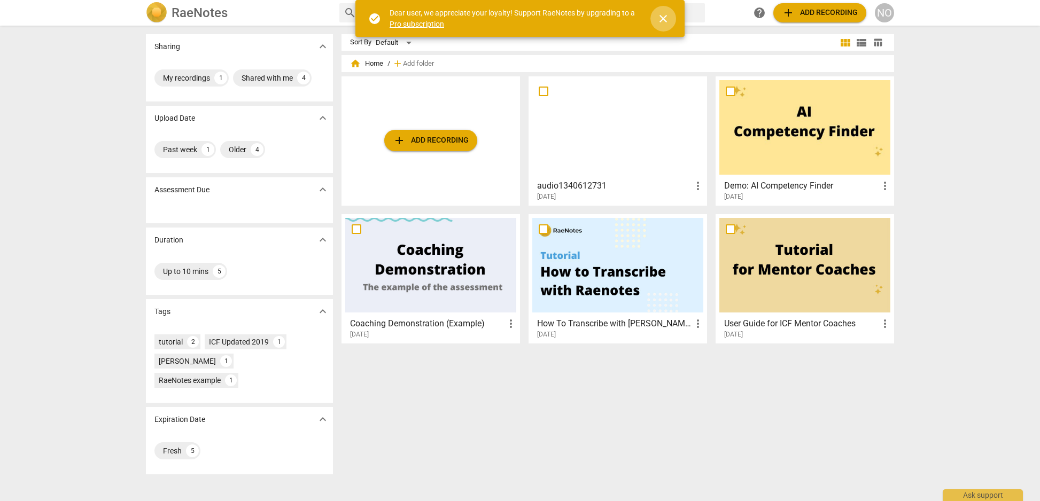
click at [660, 17] on span "close" at bounding box center [663, 18] width 13 height 13
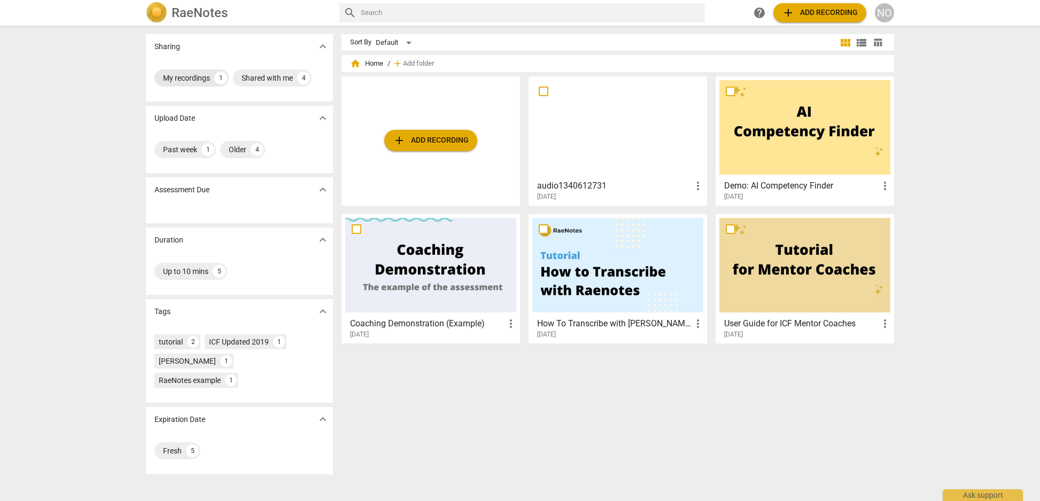
click at [187, 80] on div "My recordings" at bounding box center [186, 78] width 47 height 11
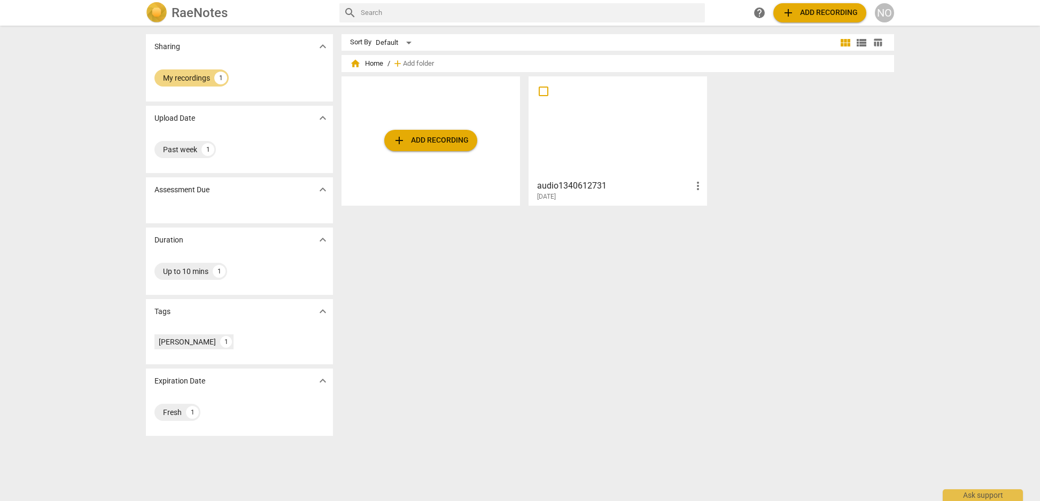
click at [580, 188] on h3 "audio1340612731" at bounding box center [614, 186] width 154 height 13
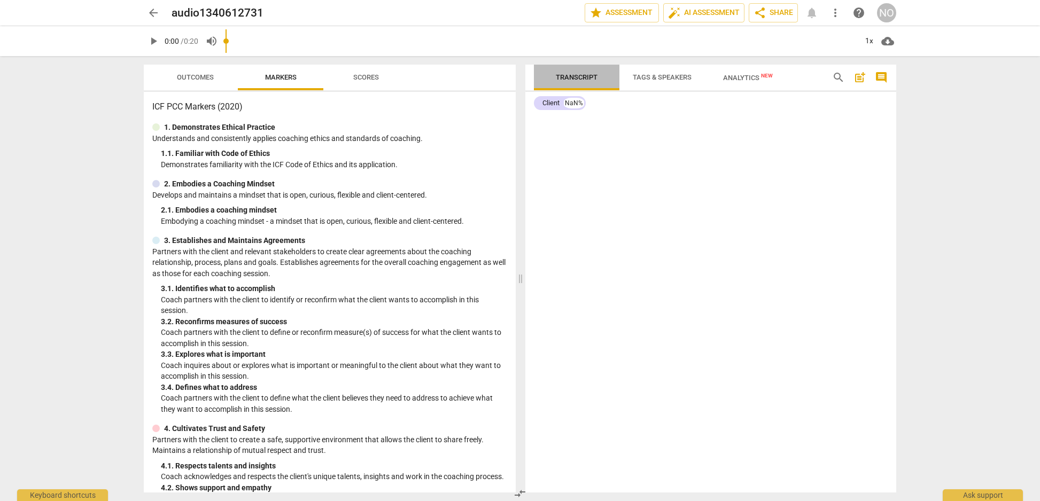
click at [568, 79] on span "Transcript" at bounding box center [577, 77] width 42 height 8
click at [891, 13] on div "NO" at bounding box center [886, 12] width 19 height 19
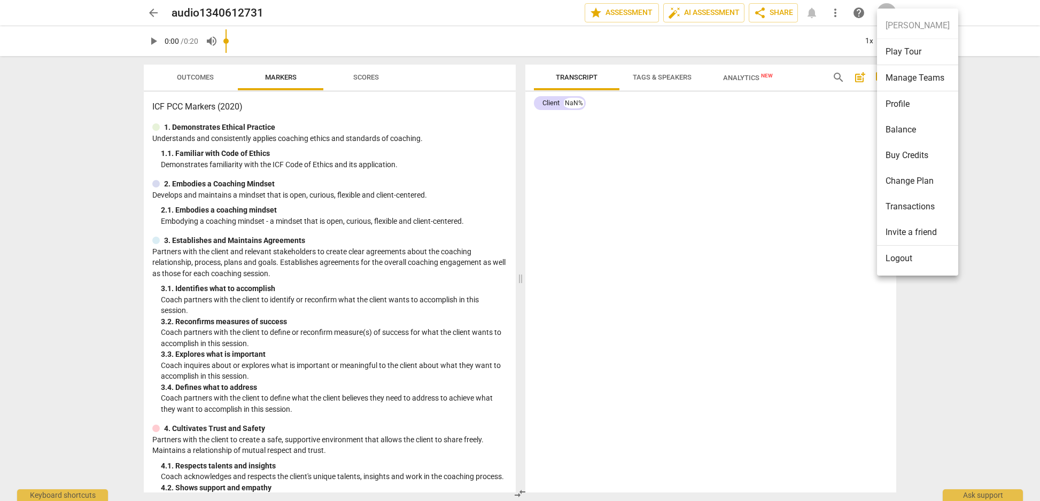
click at [909, 202] on li "Transactions" at bounding box center [917, 207] width 81 height 26
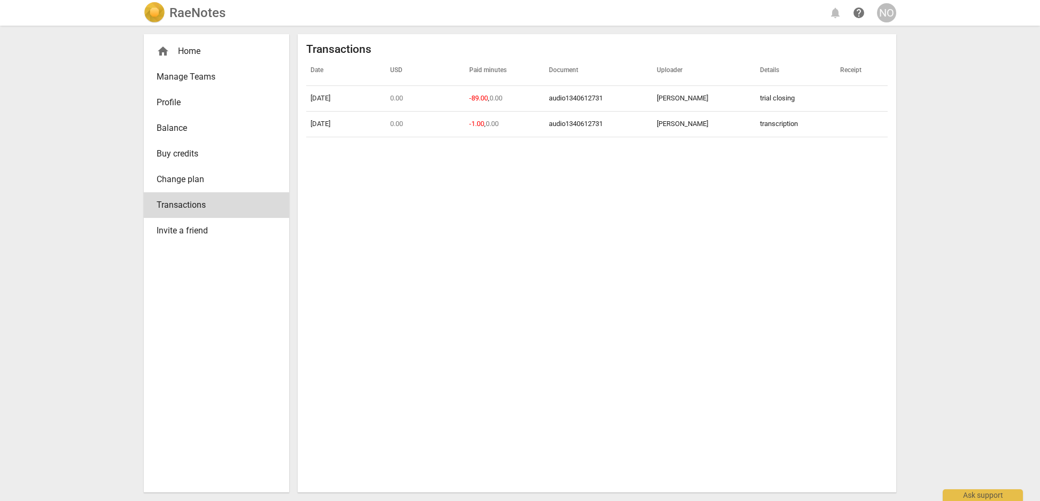
click at [190, 173] on span "Change plan" at bounding box center [212, 179] width 111 height 13
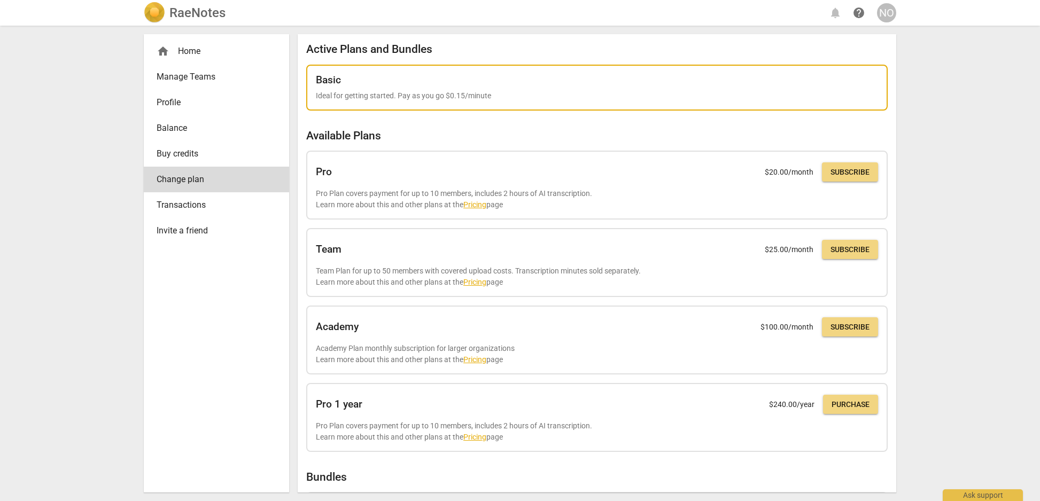
click at [433, 92] on p "Ideal for getting started. Pay as you go $0.15/minute" at bounding box center [597, 95] width 562 height 11
click at [355, 89] on div "Basic Ideal for getting started. Pay as you go $0.15/minute" at bounding box center [597, 87] width 562 height 27
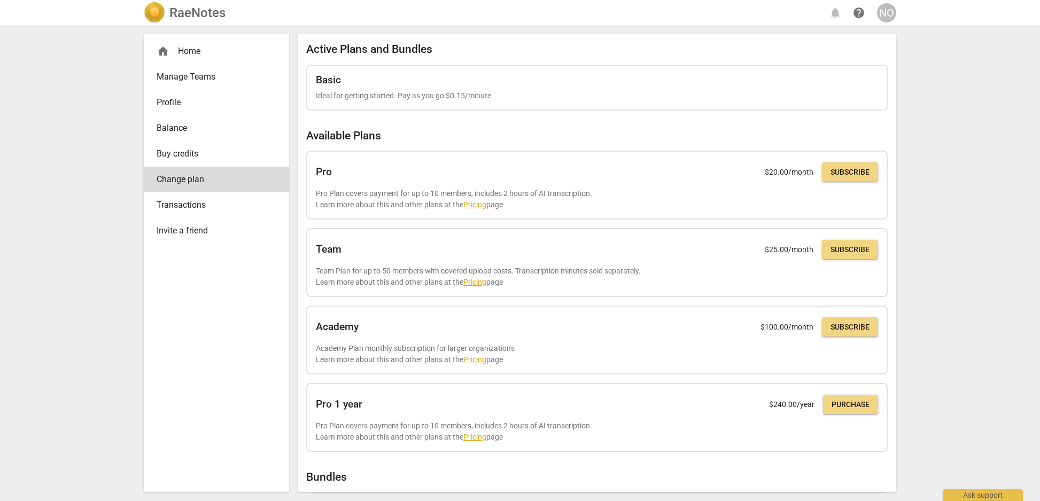
click at [884, 10] on div "NO" at bounding box center [886, 12] width 19 height 19
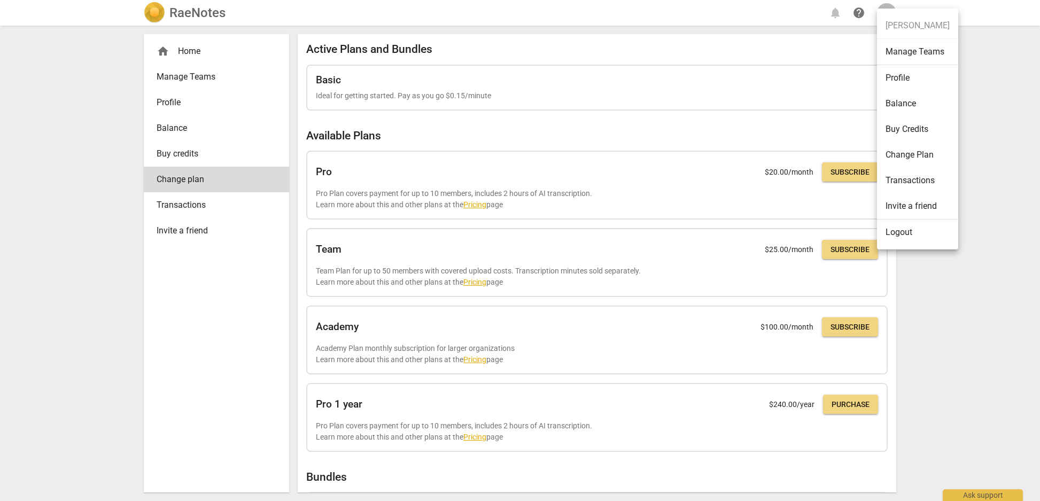
click at [906, 130] on li "Buy Credits" at bounding box center [917, 129] width 81 height 26
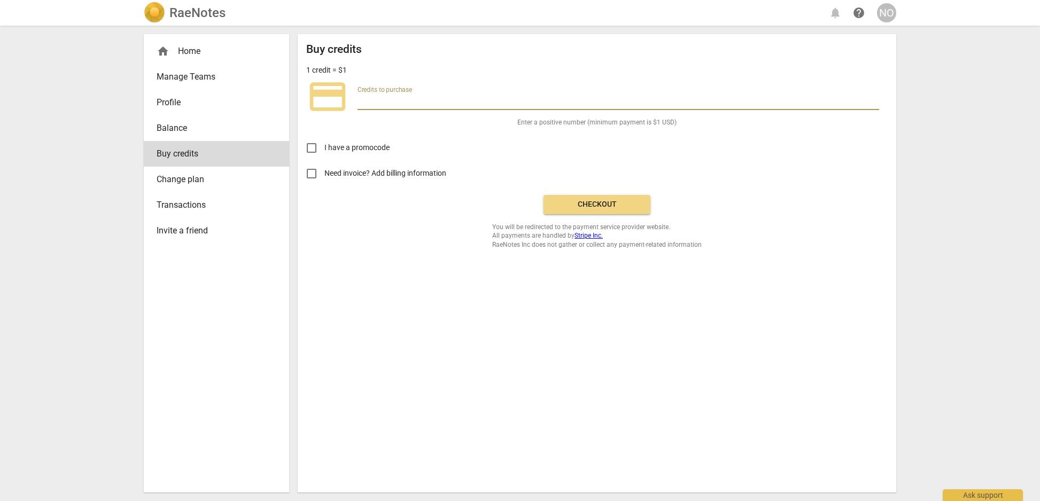
click at [437, 97] on input "number" at bounding box center [618, 102] width 522 height 15
type input "1"
type input "100"
click at [169, 105] on span "Profile" at bounding box center [212, 102] width 111 height 13
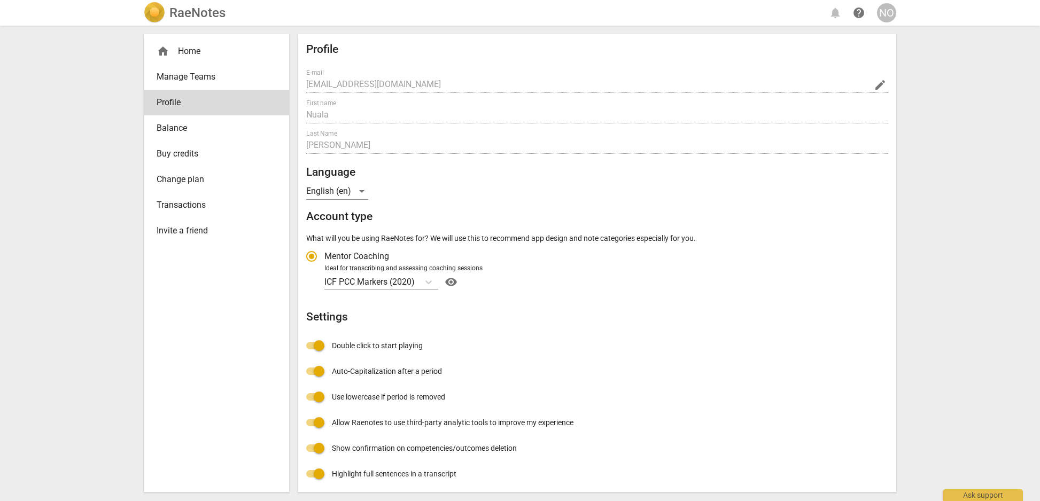
radio input "false"
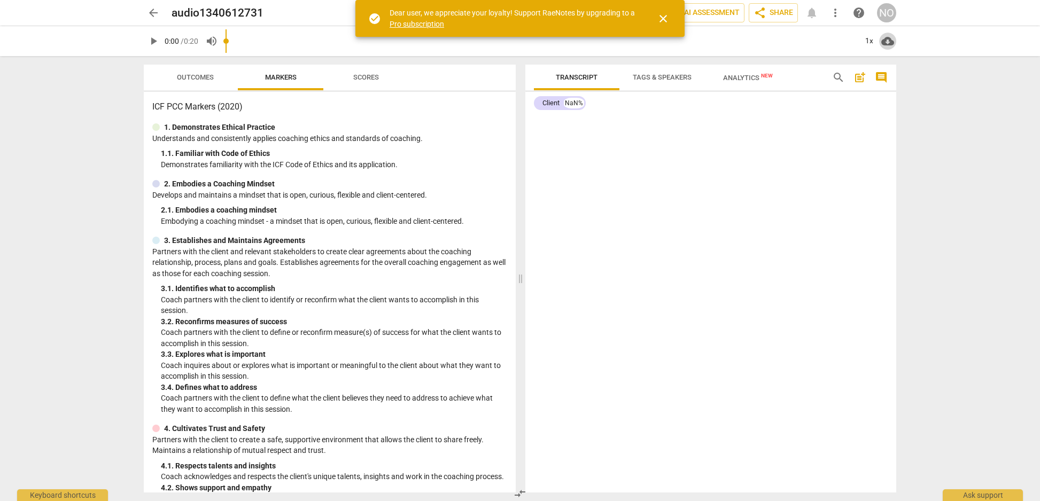
click at [889, 40] on span "cloud_download" at bounding box center [887, 41] width 13 height 13
click at [802, 161] on div at bounding box center [520, 250] width 1040 height 501
click at [594, 75] on span "Transcript" at bounding box center [577, 77] width 42 height 8
click at [662, 18] on span "close" at bounding box center [663, 18] width 13 height 13
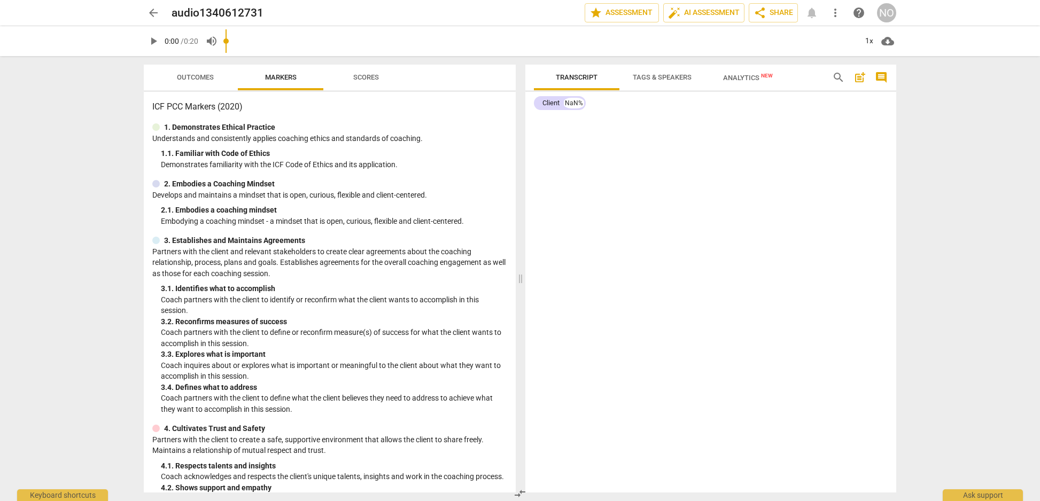
click at [579, 72] on span "Transcript" at bounding box center [576, 78] width 67 height 14
click at [573, 102] on div "NaN%" at bounding box center [574, 103] width 20 height 11
click at [556, 101] on div "Client" at bounding box center [550, 103] width 17 height 11
click at [549, 100] on div "Client" at bounding box center [550, 103] width 17 height 11
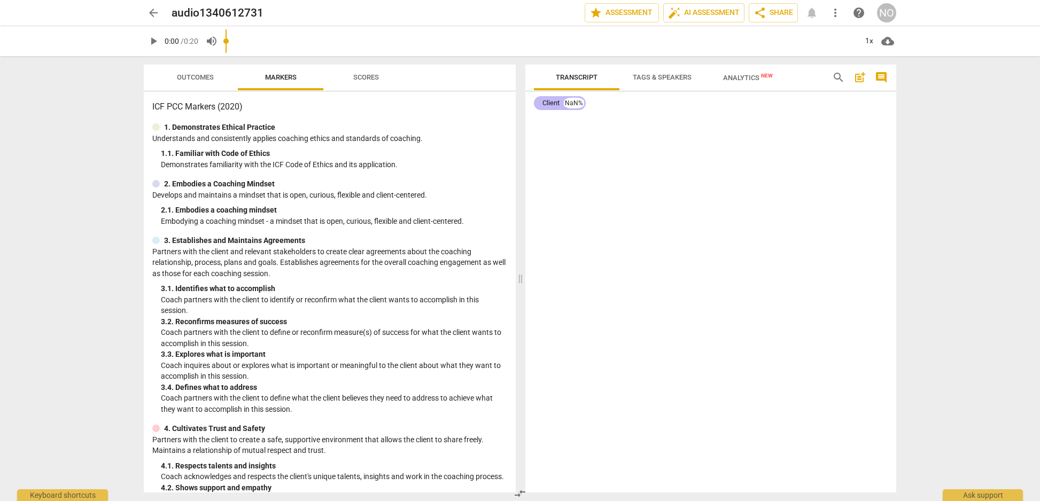
click at [549, 100] on div "Client" at bounding box center [550, 103] width 17 height 11
click at [575, 72] on span "Transcript" at bounding box center [576, 78] width 67 height 14
click at [659, 73] on span "Tags & Speakers" at bounding box center [662, 77] width 59 height 8
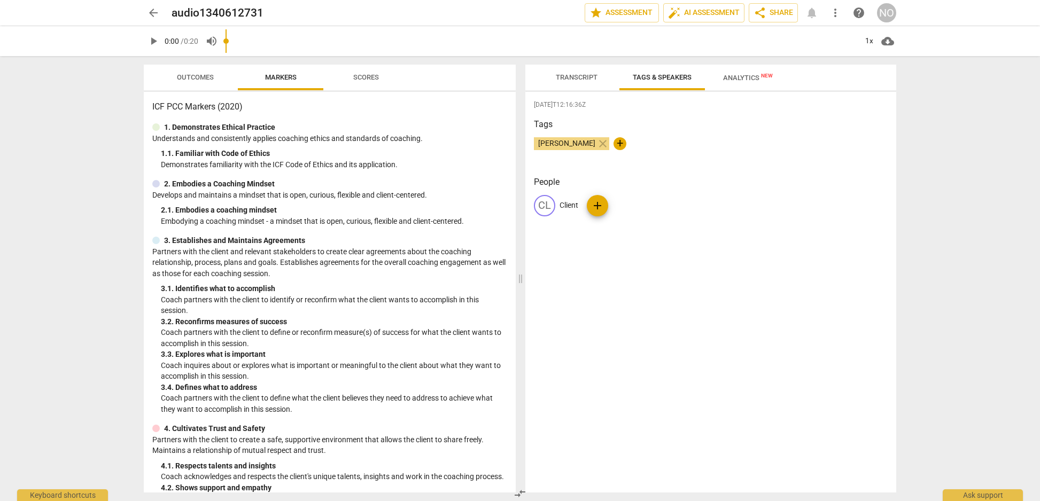
click at [757, 76] on span "Analytics New" at bounding box center [748, 78] width 50 height 8
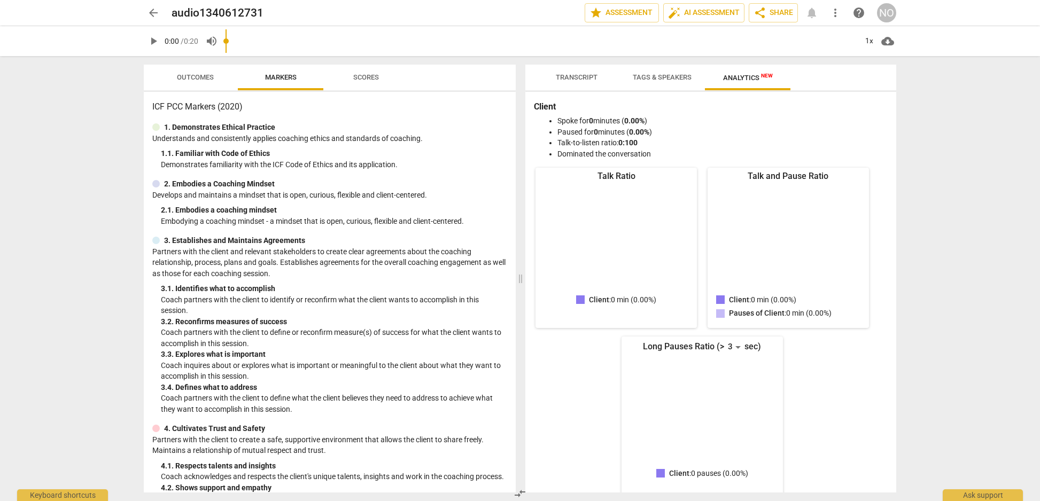
scroll to position [13, 0]
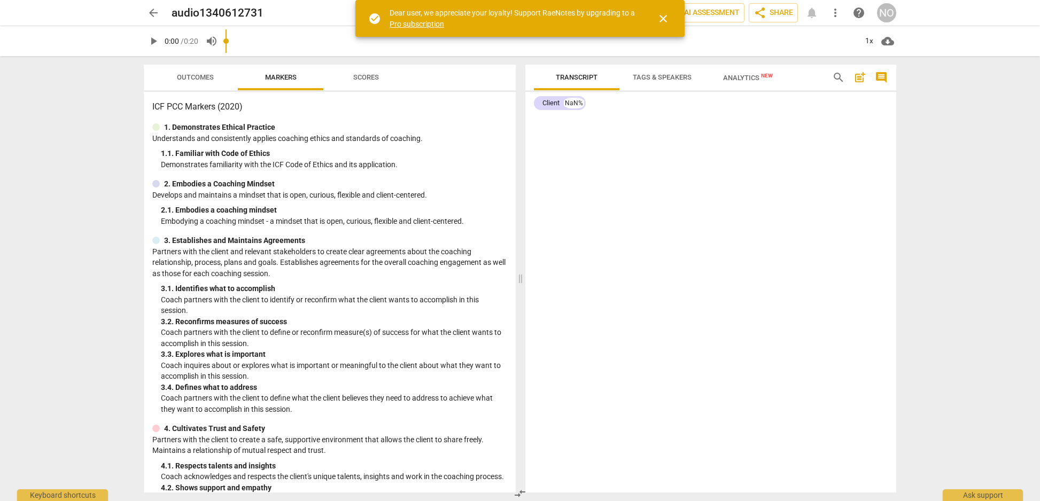
click at [420, 25] on link "Pro subscription" at bounding box center [417, 24] width 55 height 9
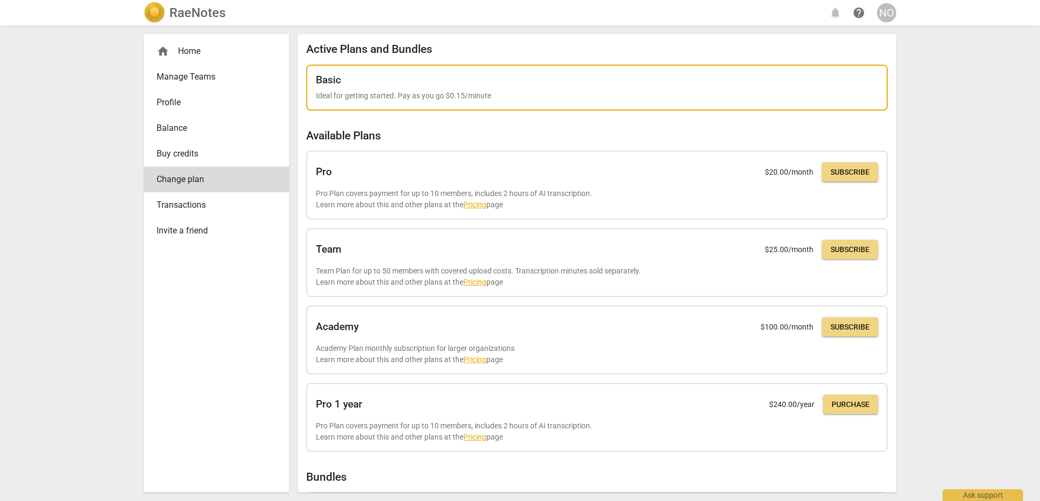
click at [416, 87] on div "Basic Ideal for getting started. Pay as you go $0.15/minute" at bounding box center [597, 87] width 562 height 27
click at [528, 95] on p "Ideal for getting started. Pay as you go $0.15/minute" at bounding box center [597, 95] width 562 height 11
click at [508, 99] on p "Ideal for getting started. Pay as you go $0.15/minute" at bounding box center [597, 95] width 562 height 11
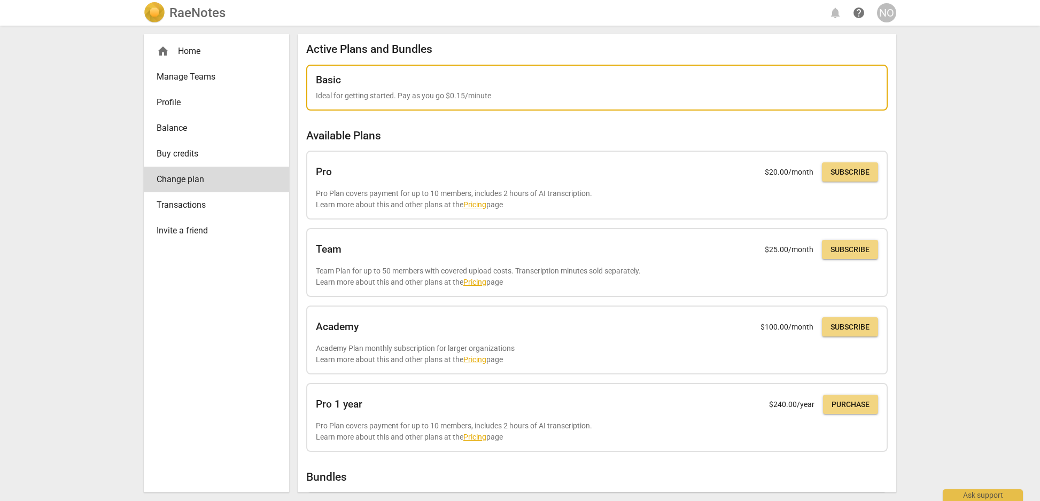
click at [486, 93] on p "Ideal for getting started. Pay as you go $0.15/minute" at bounding box center [597, 95] width 562 height 11
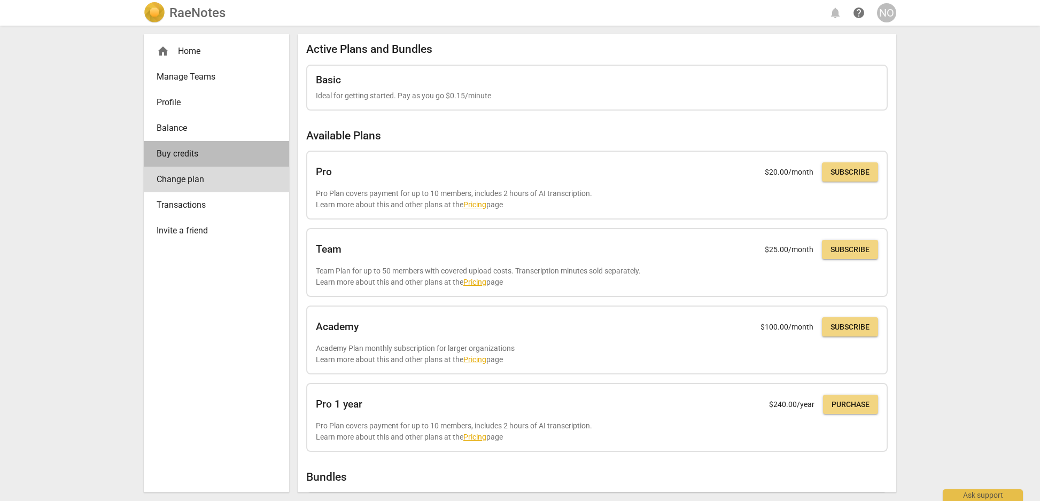
click at [189, 153] on span "Buy credits" at bounding box center [212, 153] width 111 height 13
